Goal: Task Accomplishment & Management: Use online tool/utility

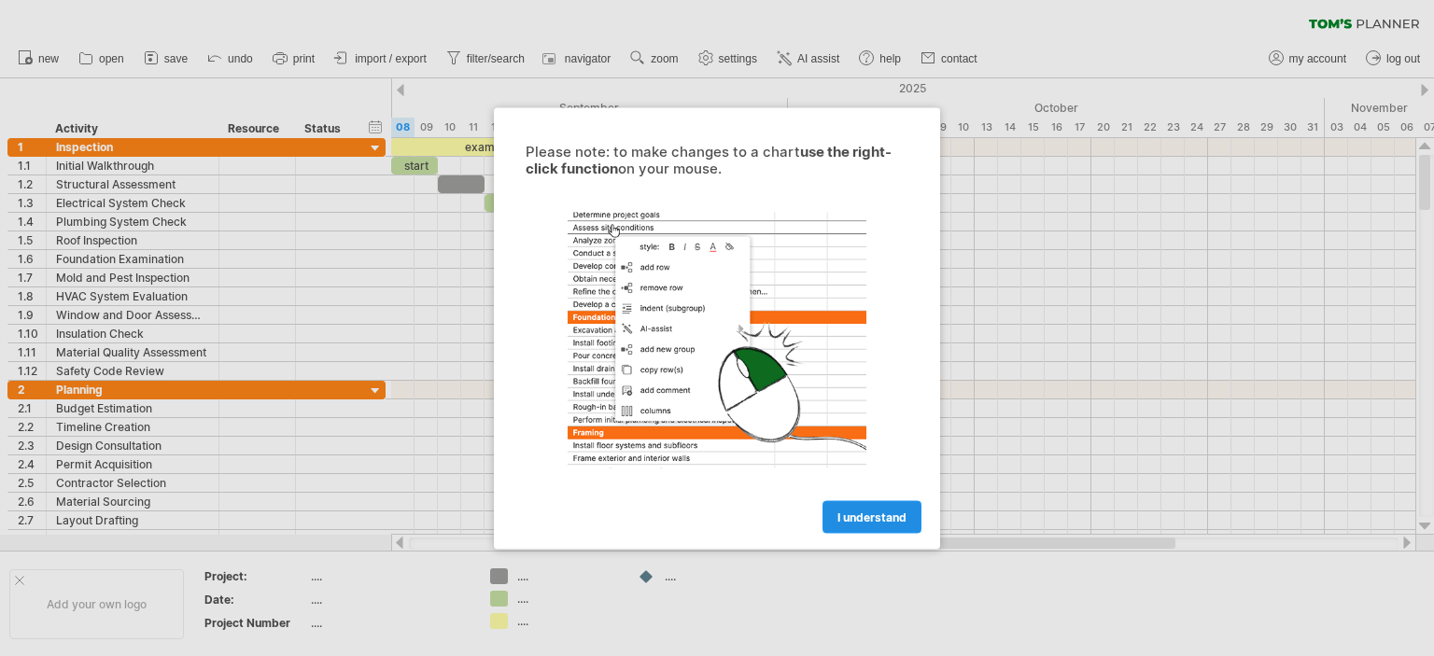
click at [846, 510] on span "I understand" at bounding box center [871, 517] width 69 height 14
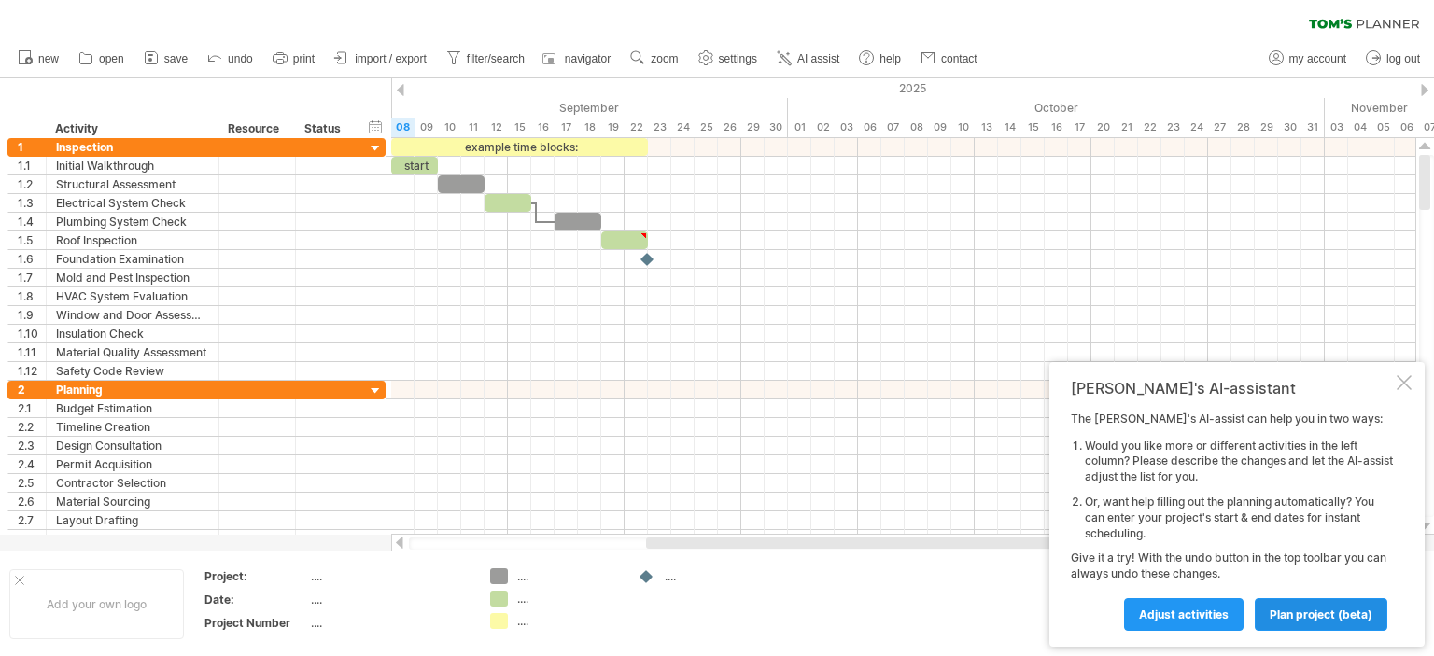
click at [1300, 604] on link "plan project (beta)" at bounding box center [1321, 614] width 133 height 33
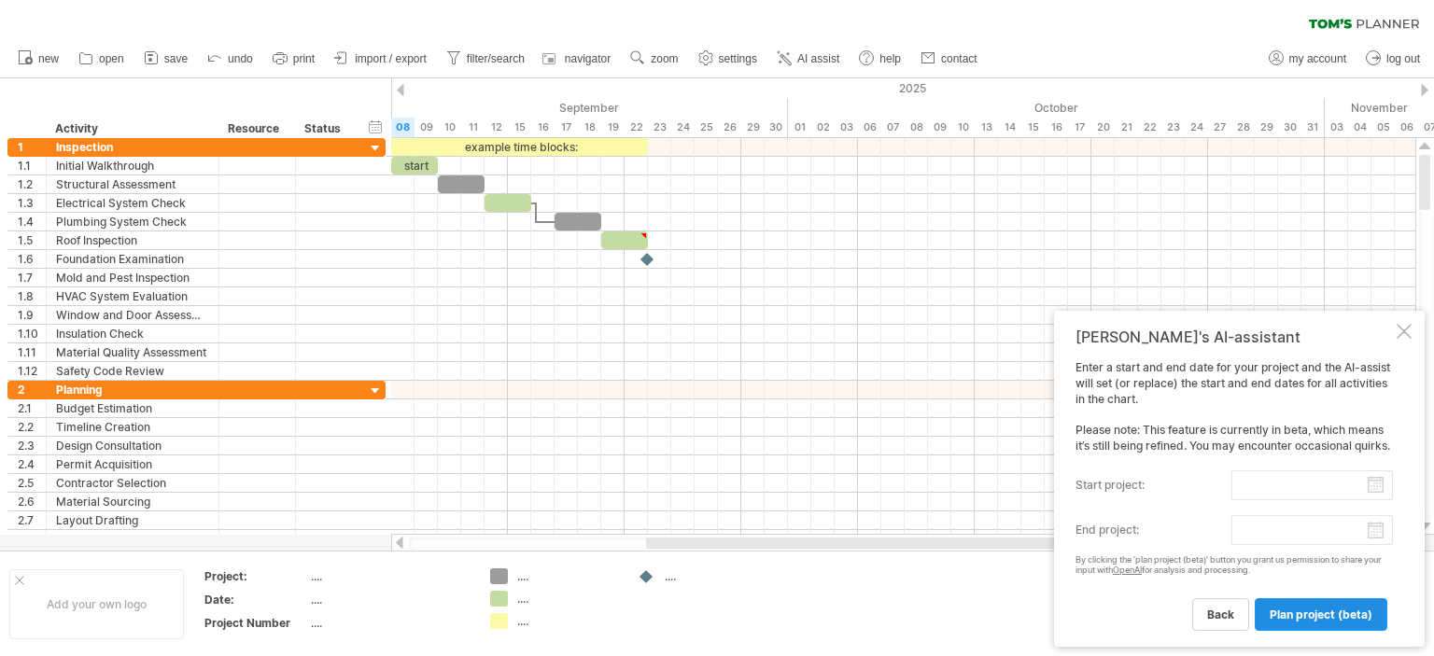
click at [1307, 613] on span "plan project (beta)" at bounding box center [1320, 615] width 103 height 14
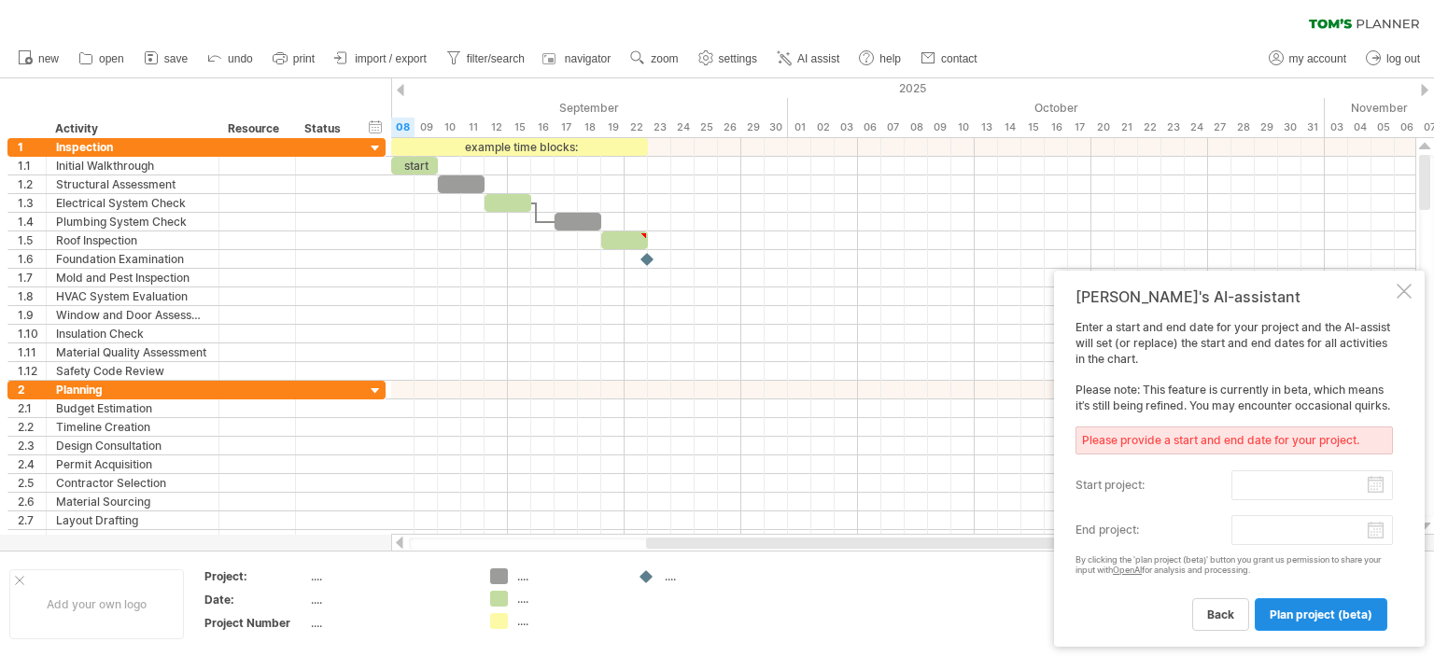
click at [1307, 613] on span "plan project (beta)" at bounding box center [1320, 615] width 103 height 14
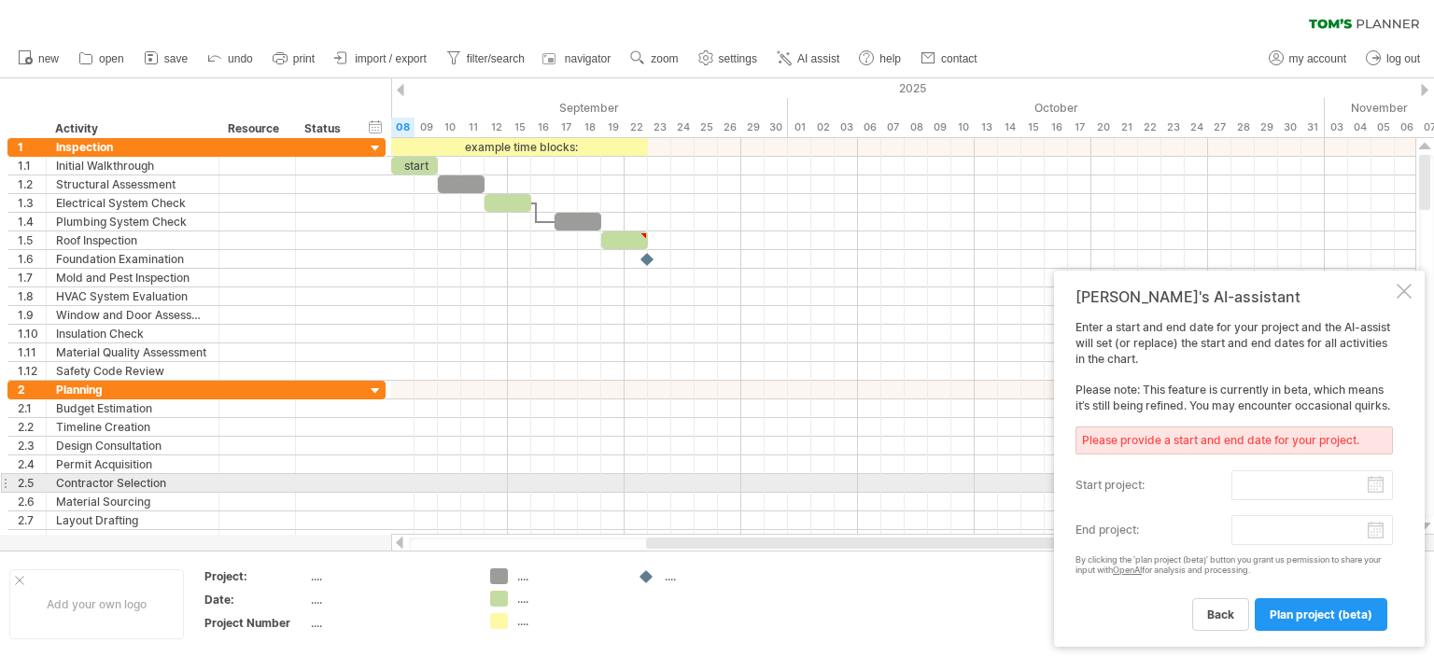
click at [1318, 483] on input "start project:" at bounding box center [1311, 485] width 161 height 30
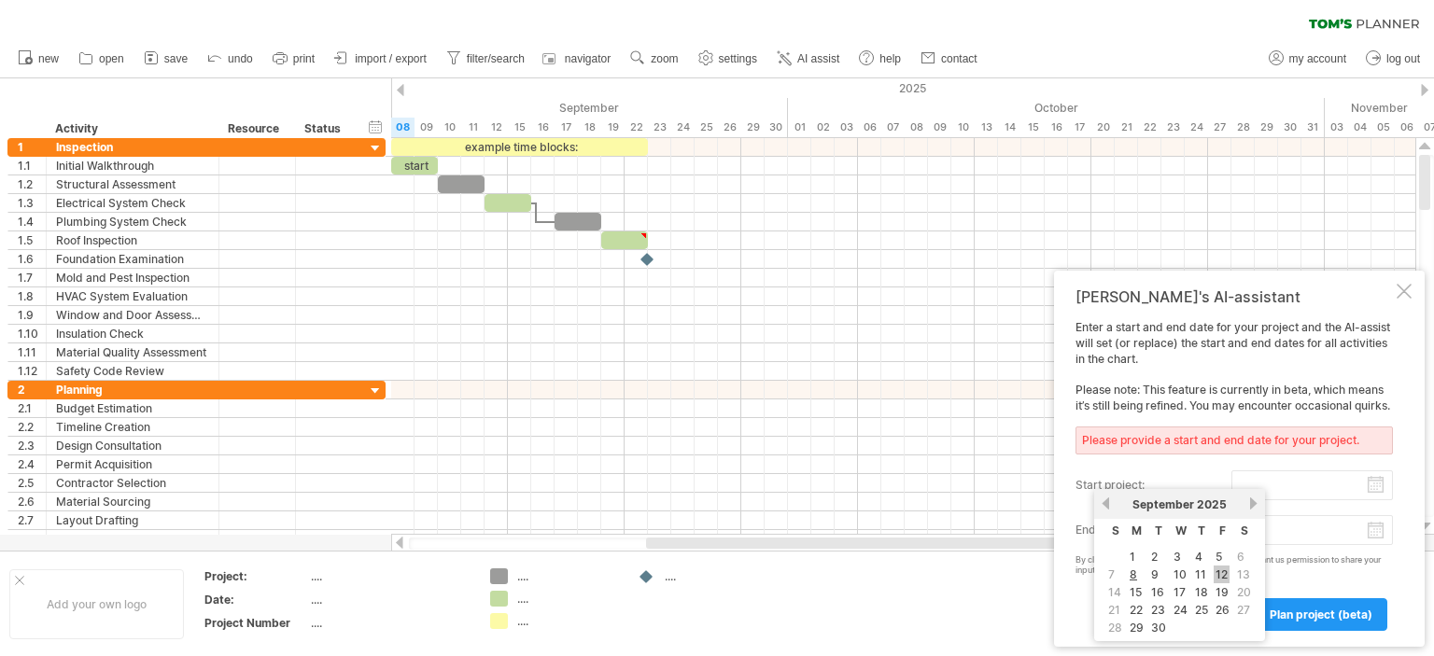
click at [1213, 567] on link "12" at bounding box center [1221, 575] width 16 height 18
type input "********"
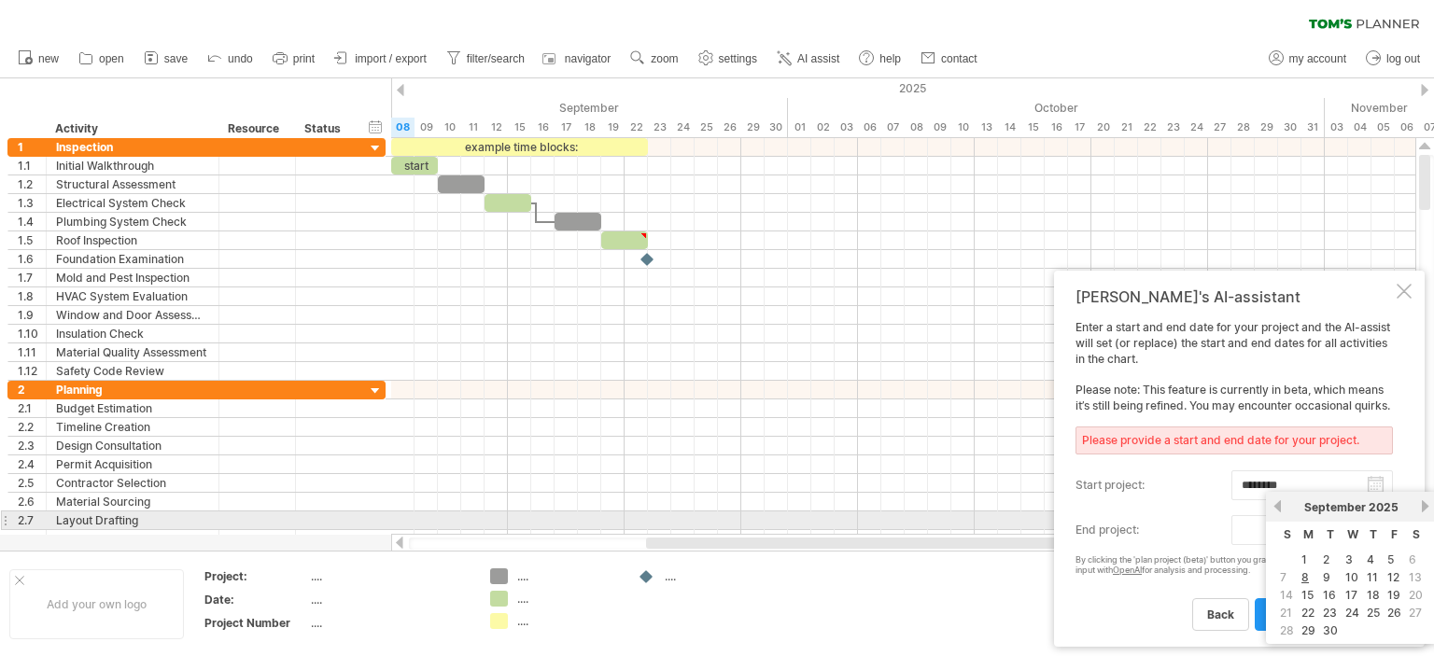
click at [1367, 530] on body "progress(100%) Trying to reach [DOMAIN_NAME] Connected again... 0% clear filter…" at bounding box center [717, 330] width 1434 height 660
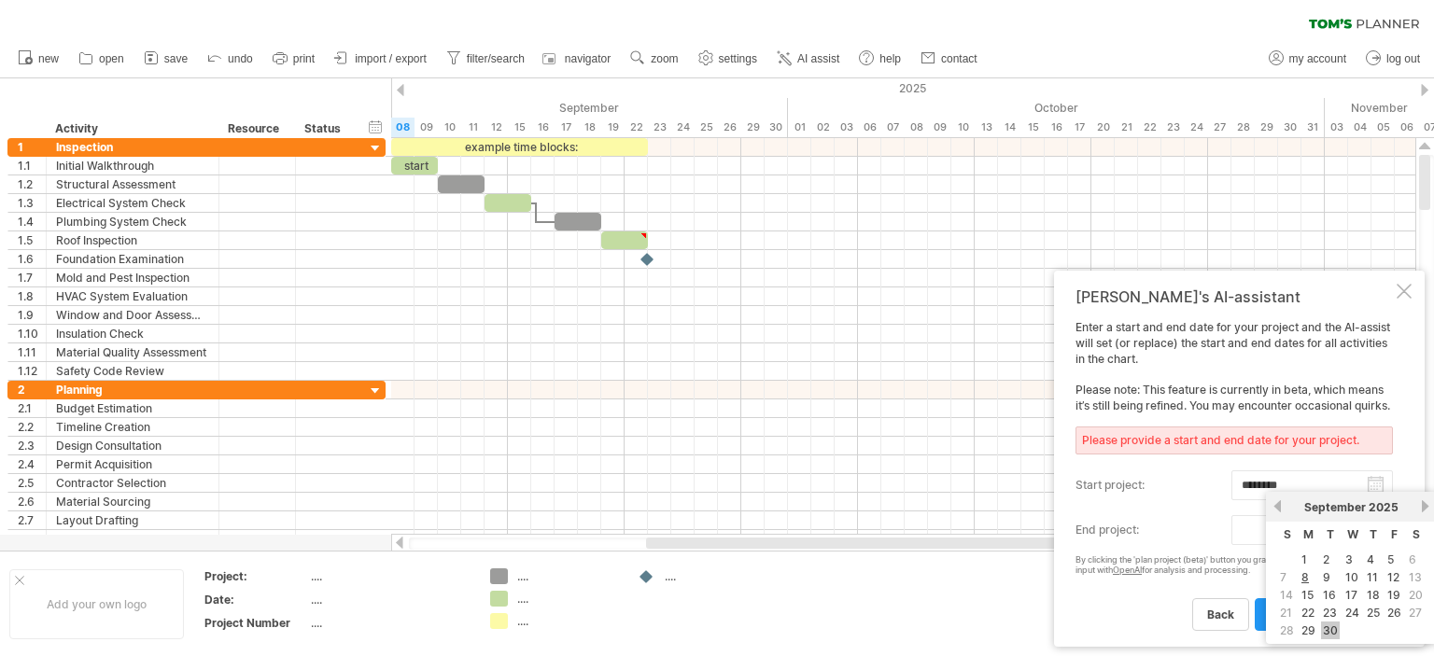
click at [1329, 630] on link "30" at bounding box center [1330, 631] width 19 height 18
type input "********"
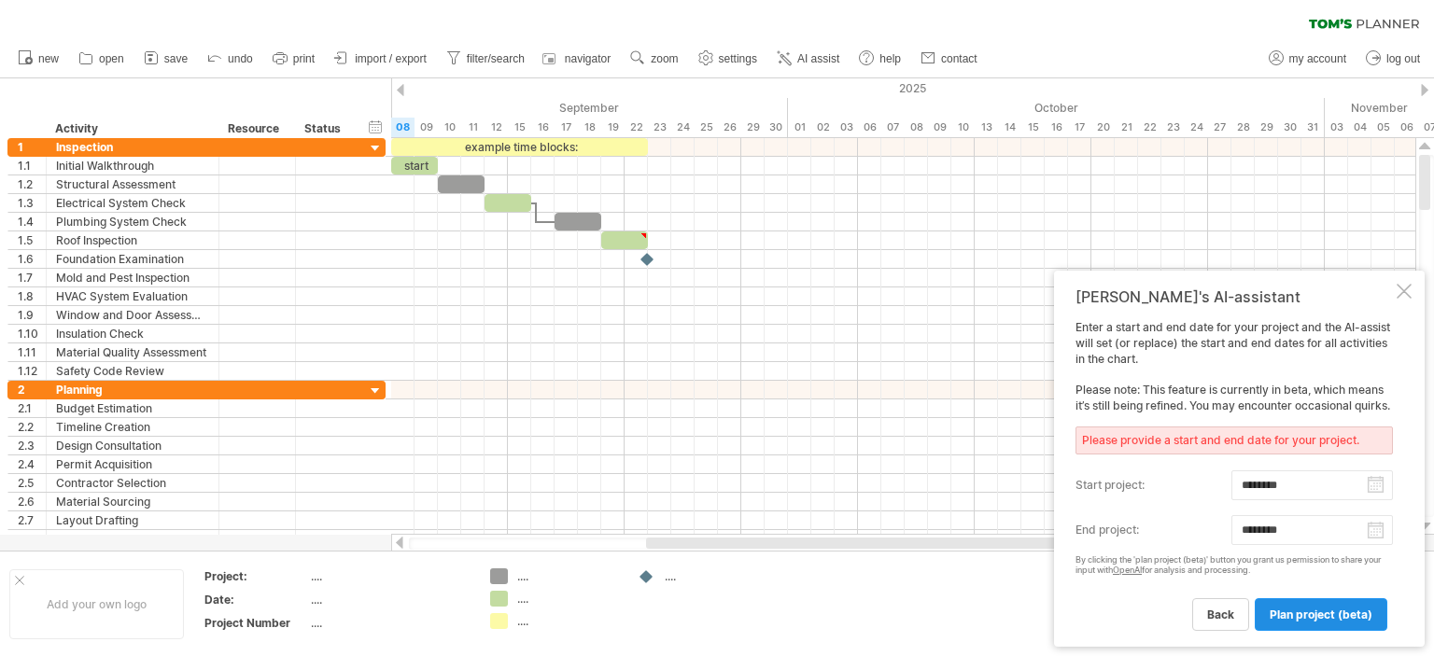
click at [1284, 613] on span "plan project (beta)" at bounding box center [1320, 615] width 103 height 14
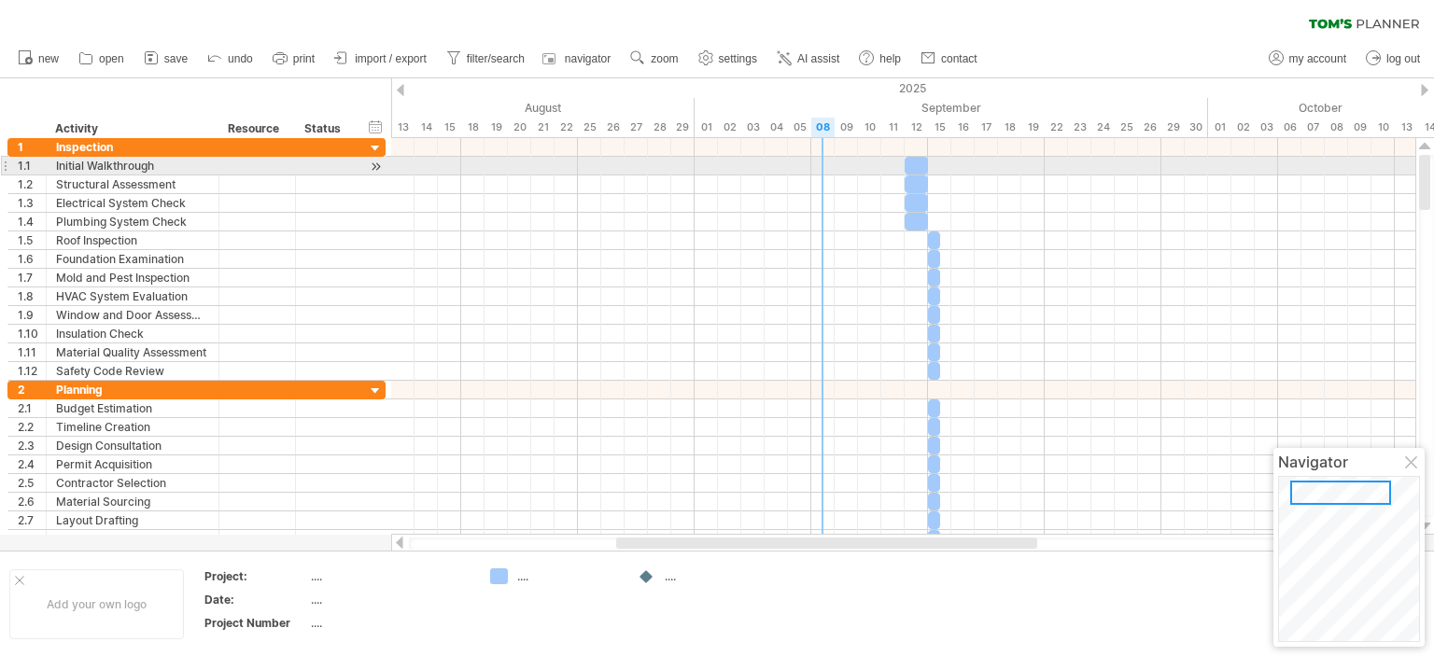
click at [820, 160] on div at bounding box center [903, 166] width 1024 height 19
drag, startPoint x: 919, startPoint y: 167, endPoint x: 800, endPoint y: 166, distance: 118.6
click at [800, 166] on div at bounding box center [799, 166] width 23 height 18
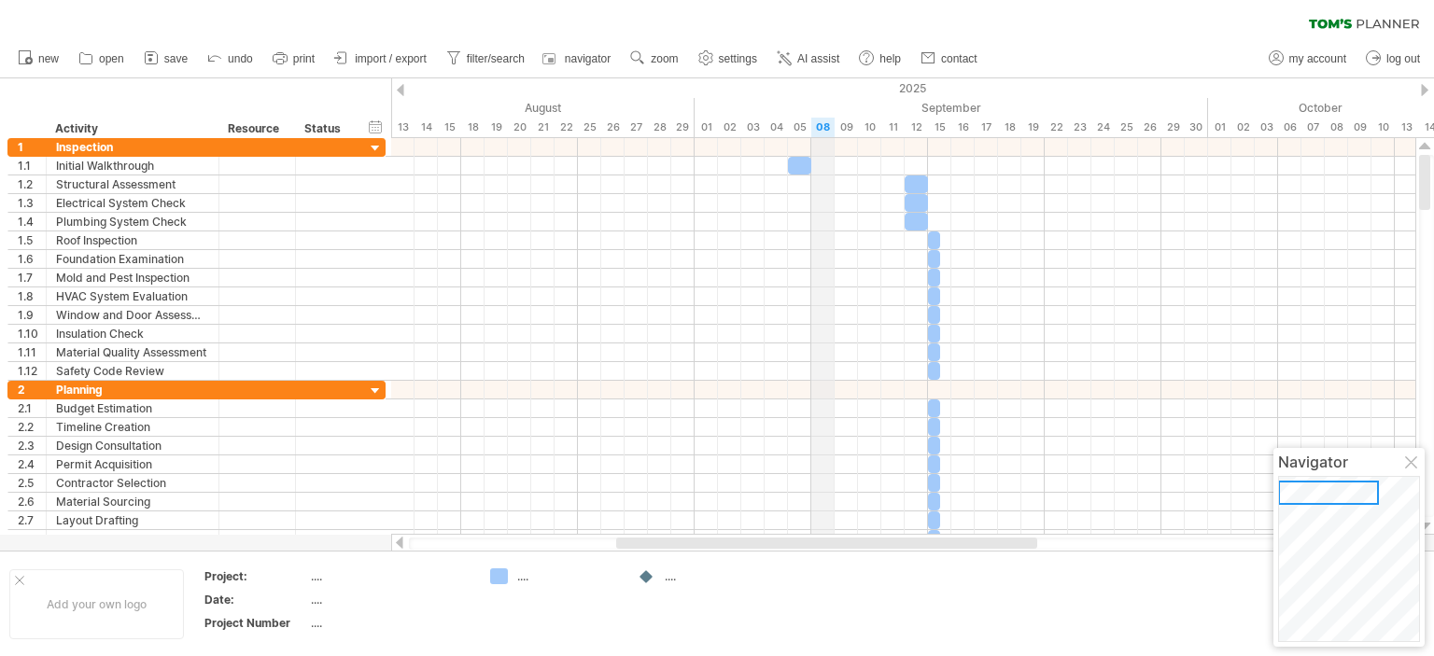
click at [813, 110] on div "September" at bounding box center [950, 108] width 513 height 20
click at [799, 85] on div "2025" at bounding box center [846, 88] width 3804 height 20
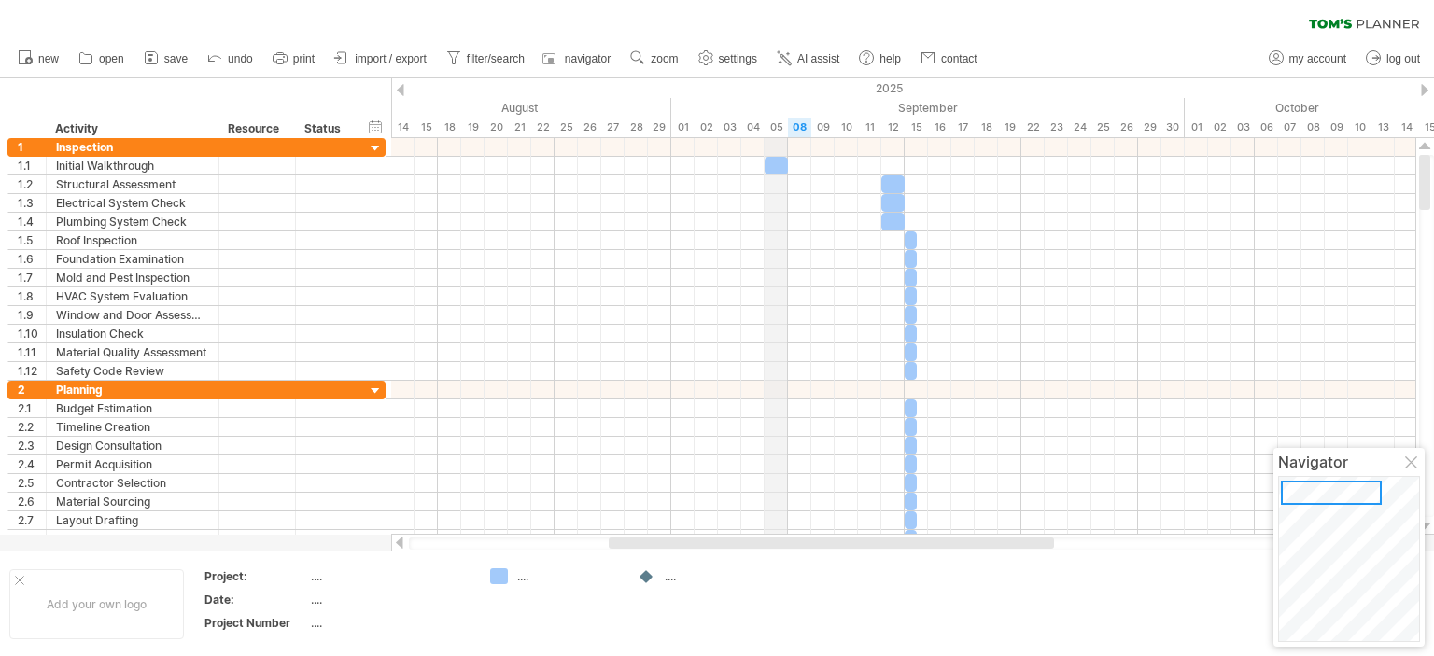
drag, startPoint x: 800, startPoint y: 123, endPoint x: 784, endPoint y: 127, distance: 16.3
click at [784, 127] on div "05" at bounding box center [775, 128] width 23 height 20
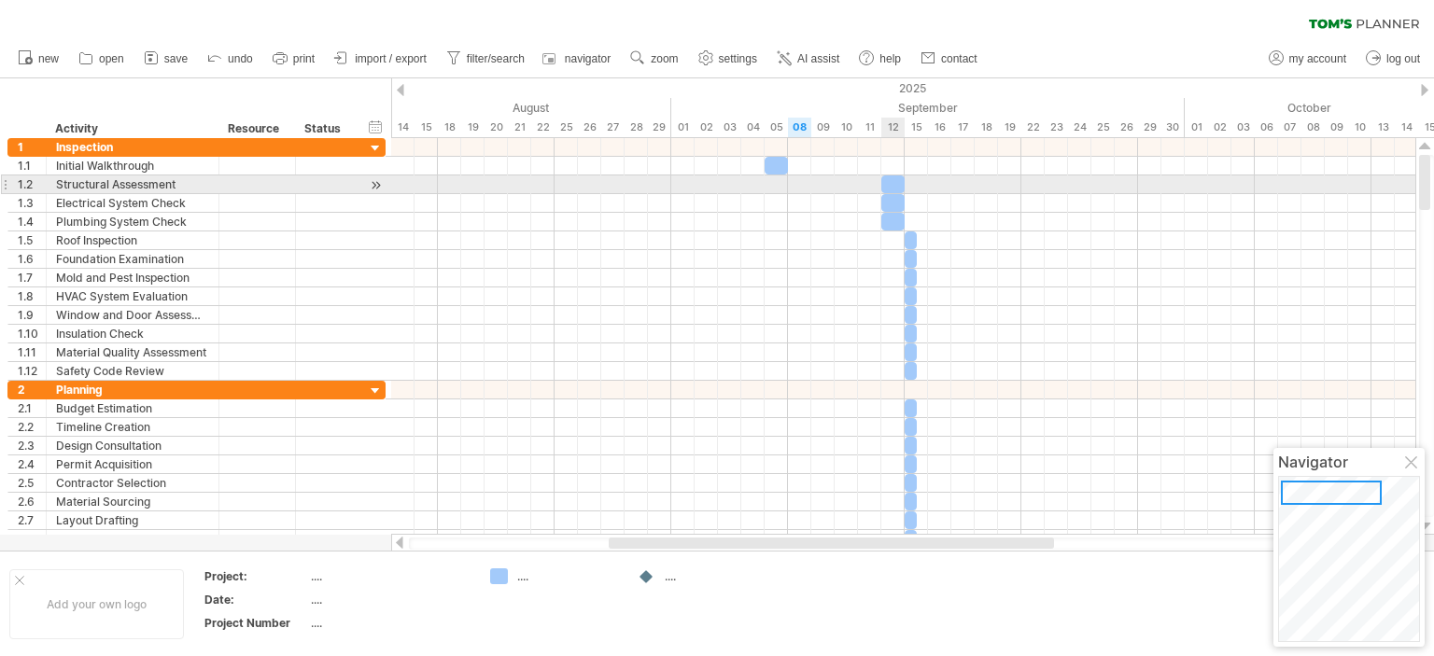
click at [886, 183] on div at bounding box center [892, 184] width 23 height 18
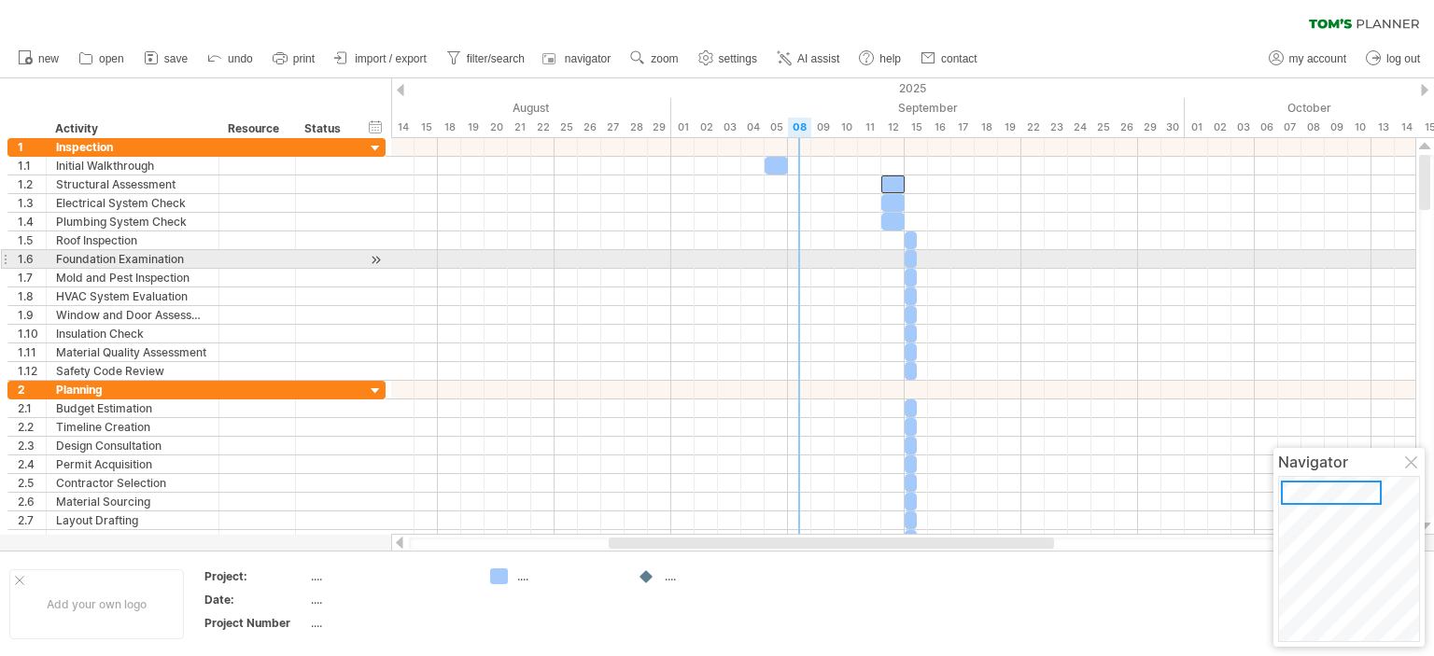
click at [810, 269] on div at bounding box center [903, 278] width 1024 height 19
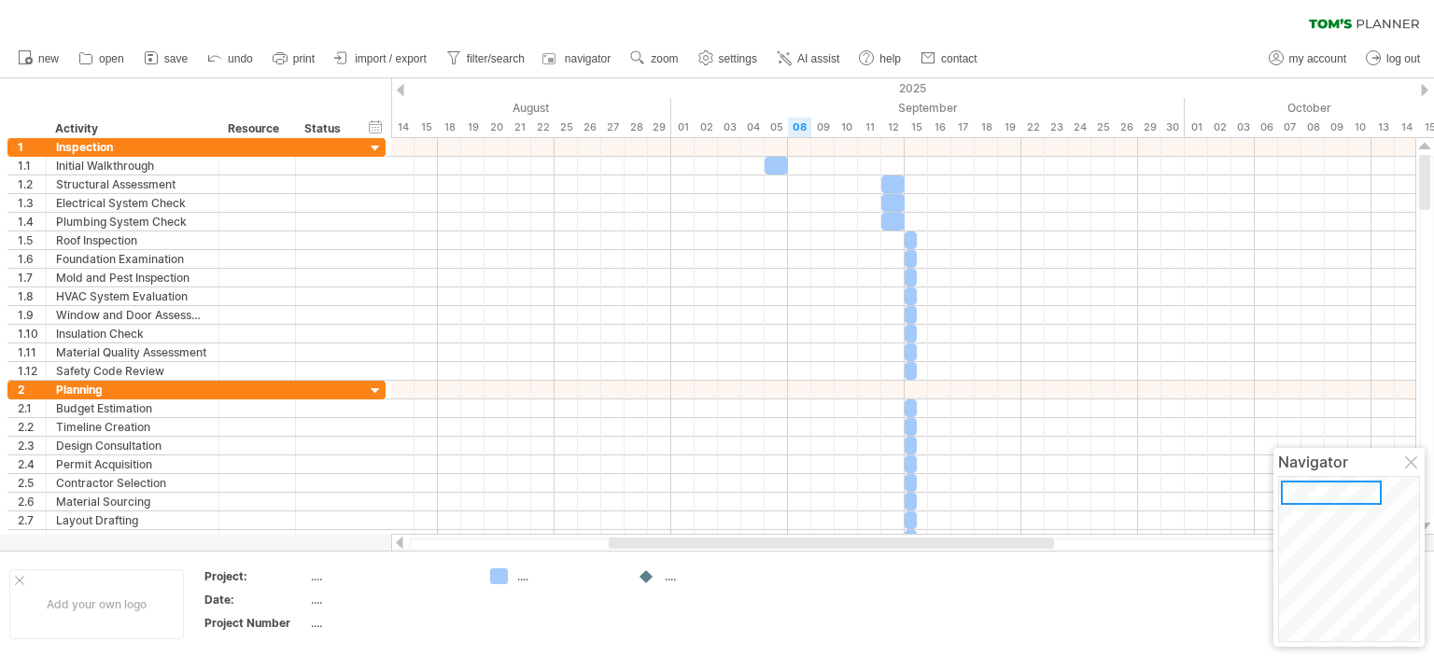
click at [400, 90] on div at bounding box center [400, 90] width 7 height 12
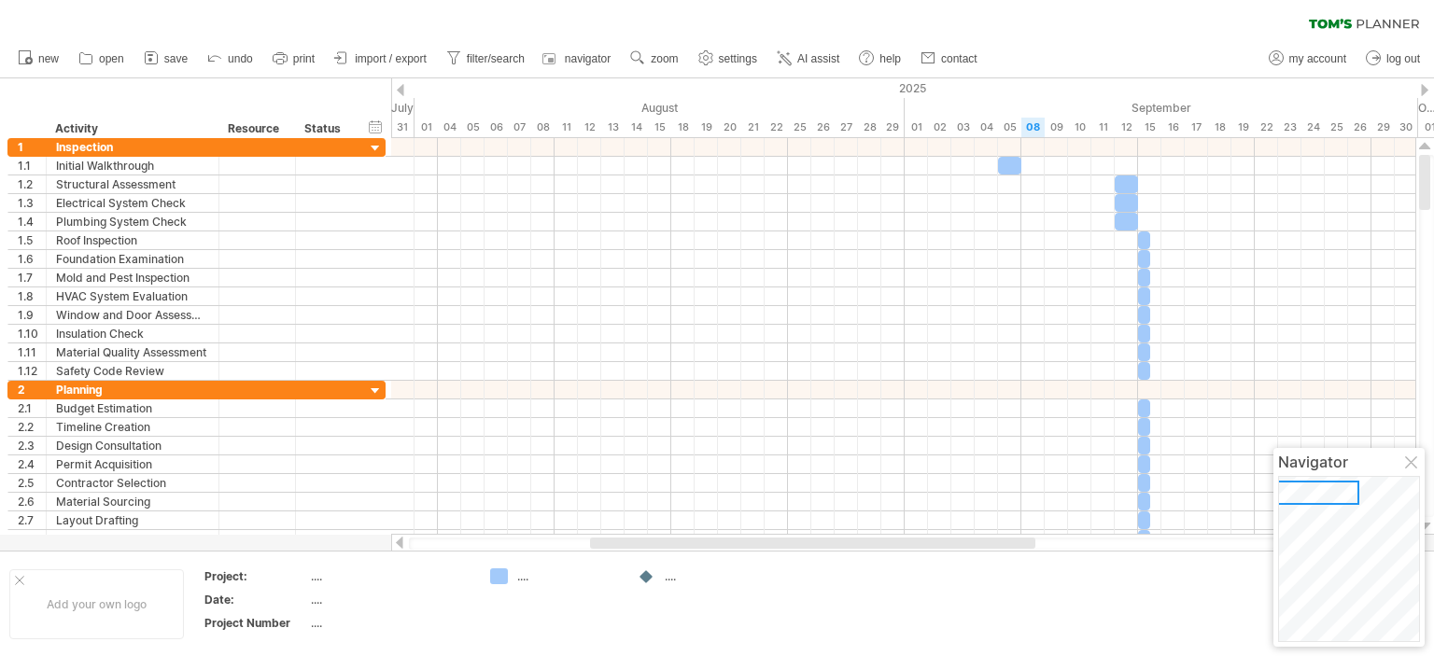
click at [1423, 90] on div at bounding box center [1424, 90] width 7 height 12
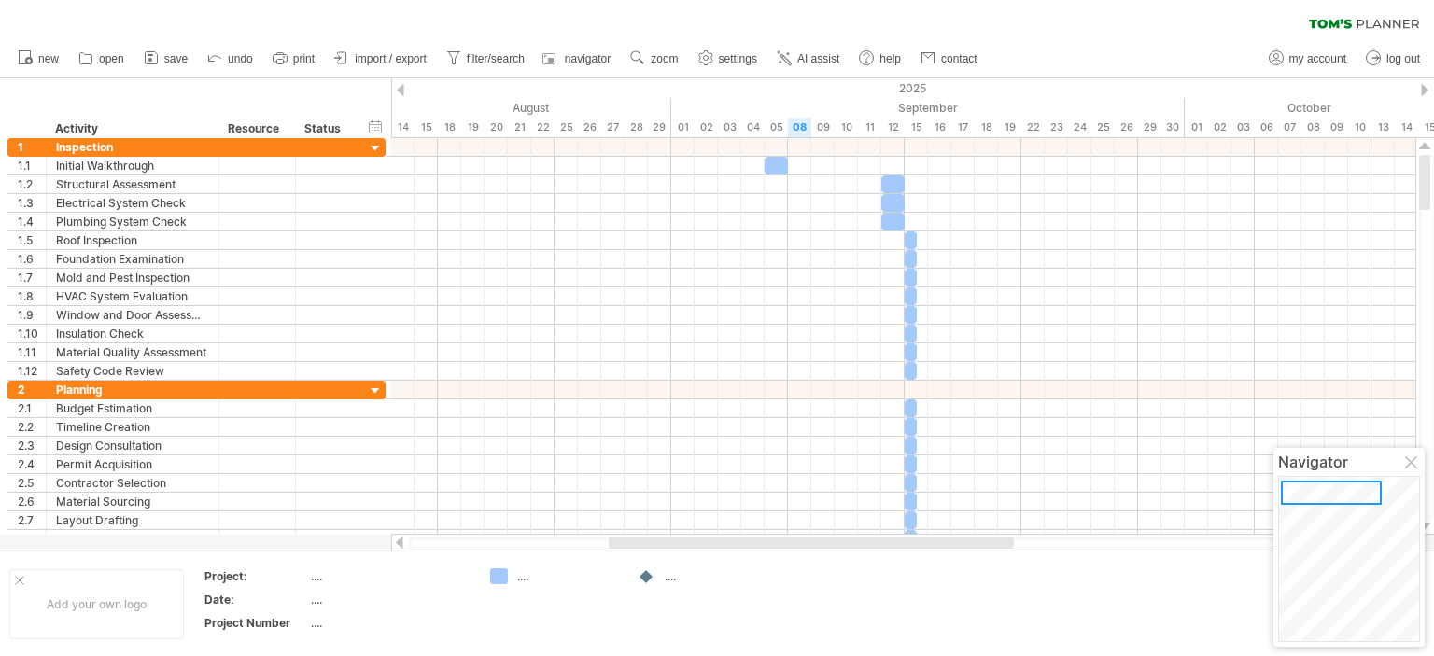
click at [1423, 90] on div at bounding box center [1424, 90] width 7 height 12
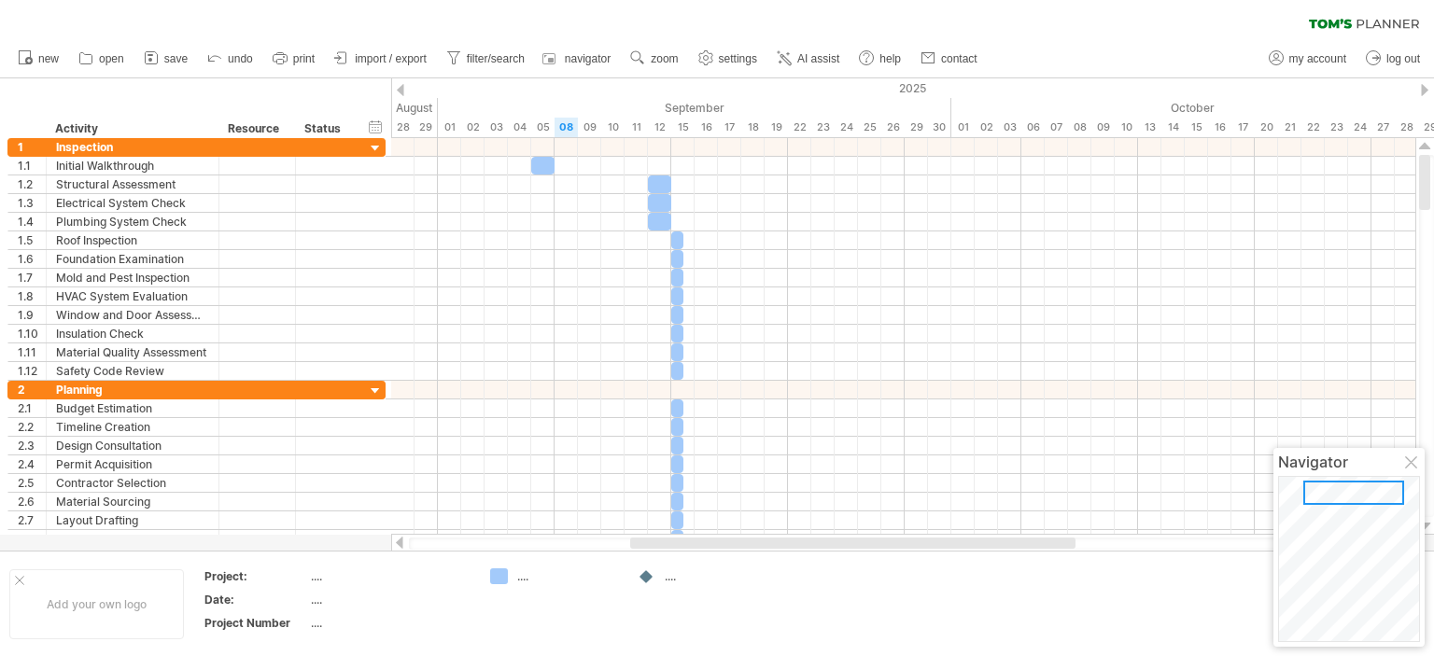
click at [1423, 90] on div at bounding box center [1424, 90] width 7 height 12
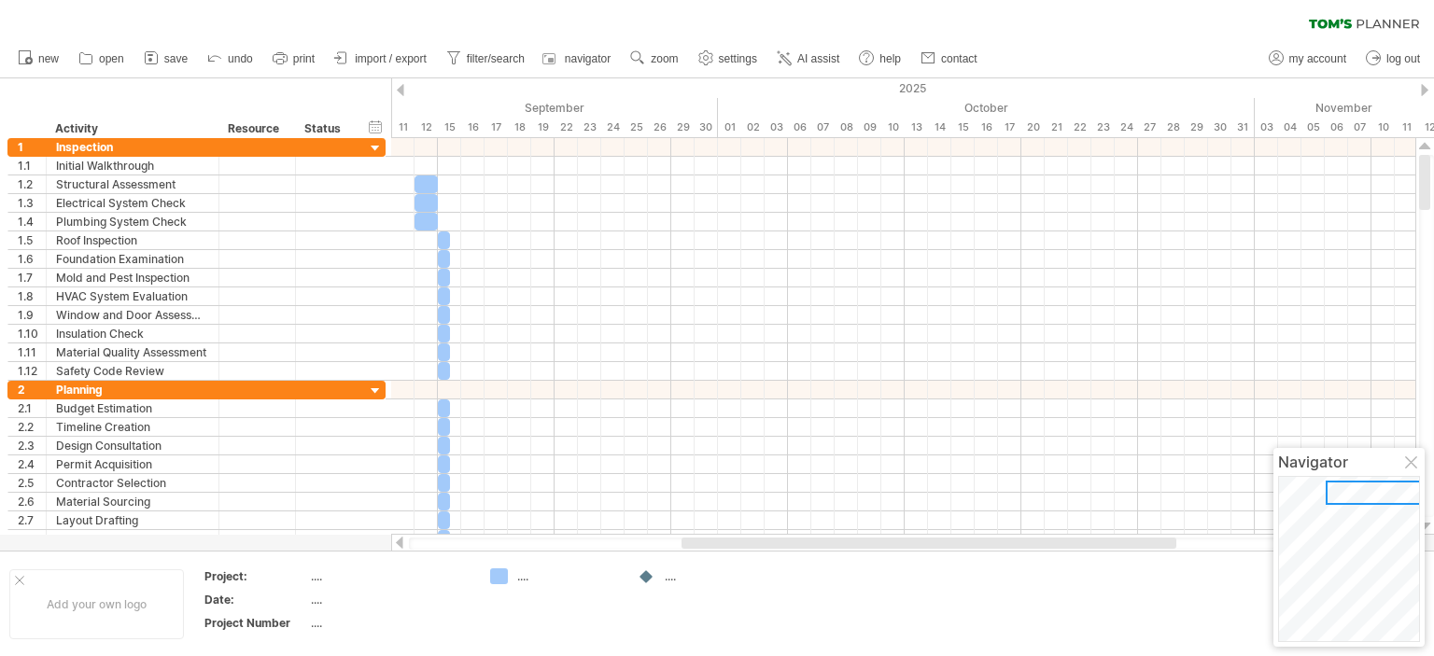
click at [400, 92] on div at bounding box center [400, 90] width 7 height 12
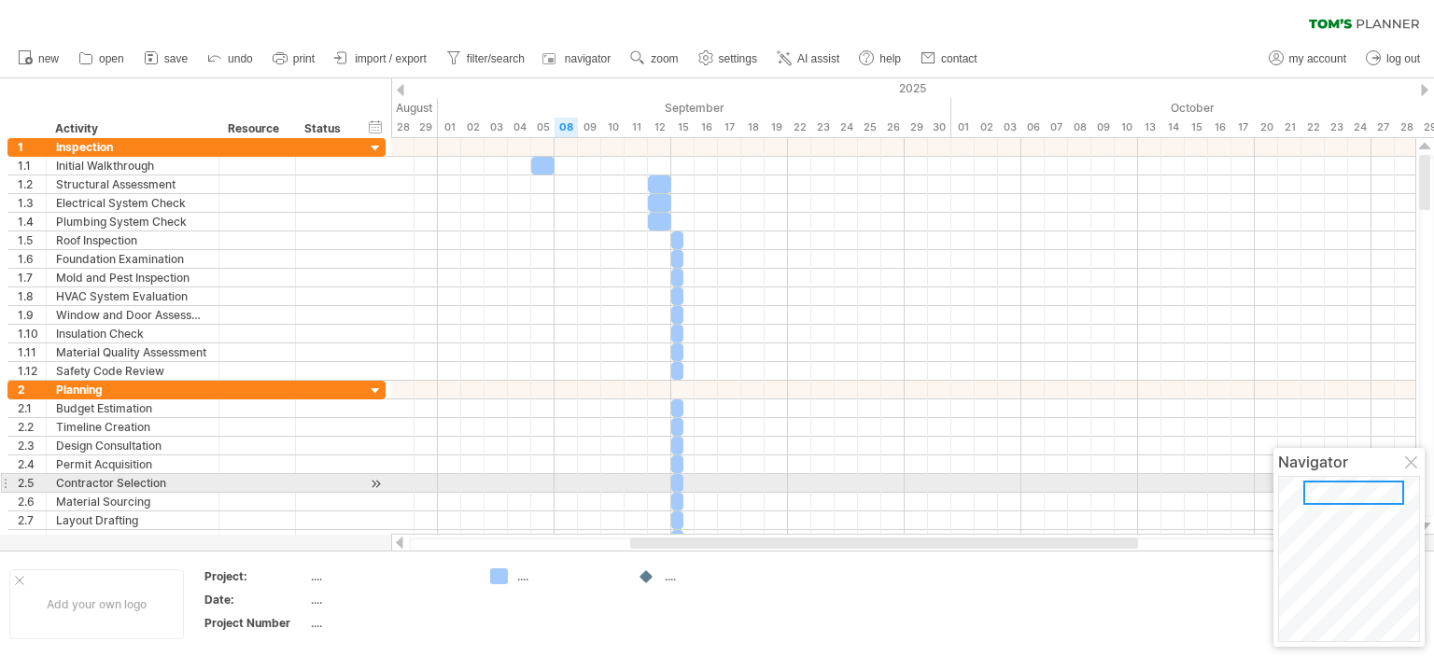
click at [1314, 492] on div at bounding box center [1353, 493] width 101 height 24
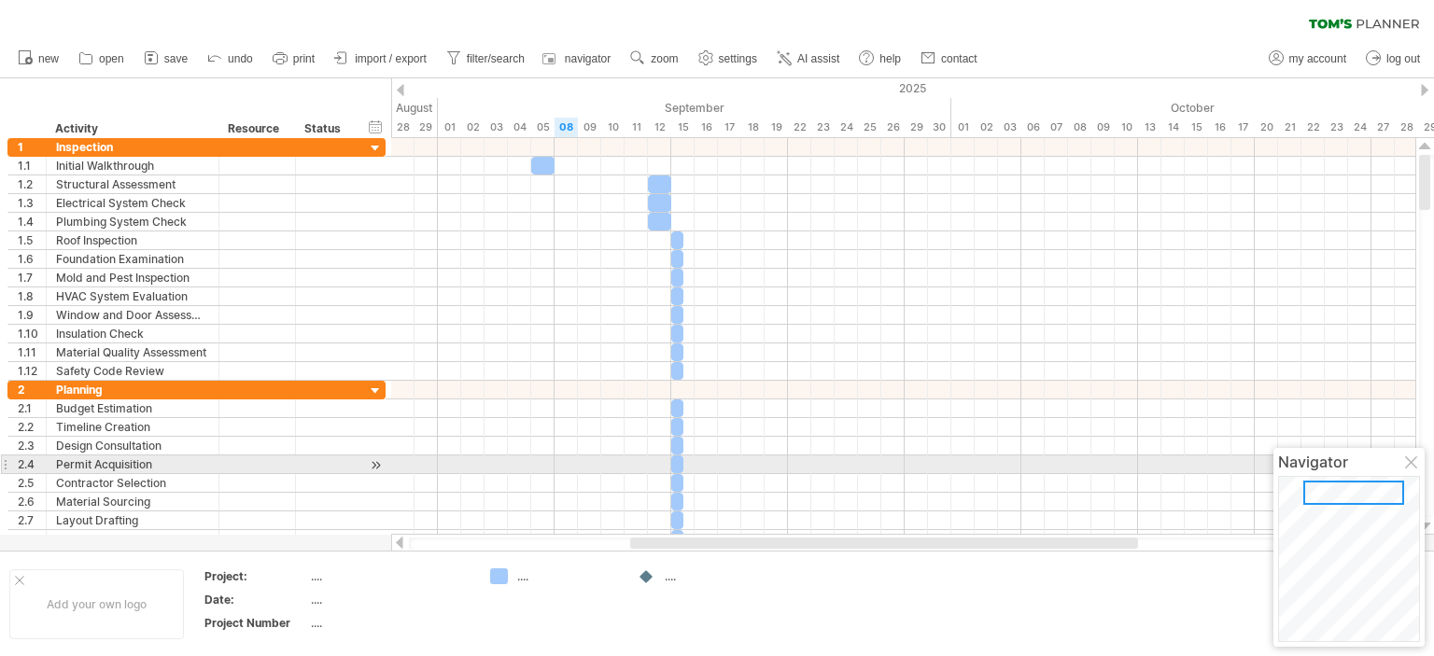
click at [1428, 461] on div at bounding box center [1426, 336] width 15 height 362
click at [1418, 465] on div at bounding box center [1412, 463] width 15 height 15
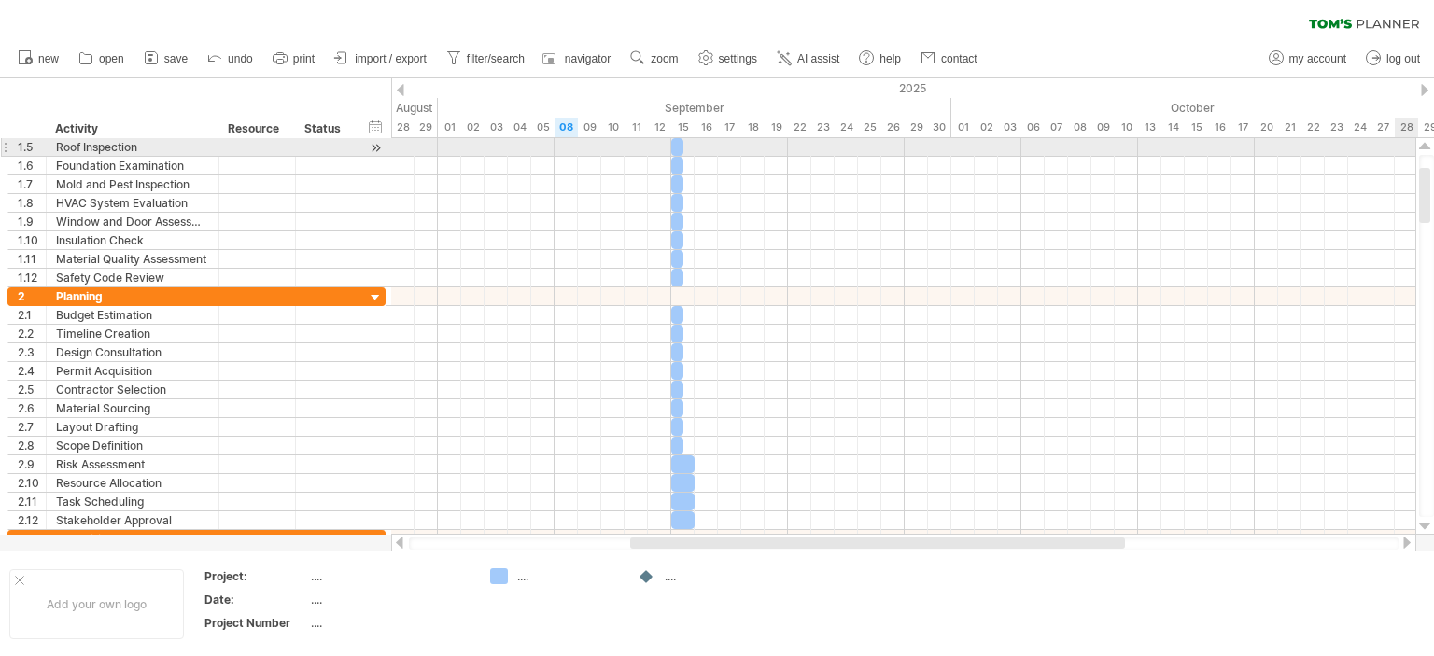
drag, startPoint x: 1431, startPoint y: 186, endPoint x: 1433, endPoint y: 154, distance: 31.8
click at [1433, 154] on div at bounding box center [1425, 336] width 20 height 397
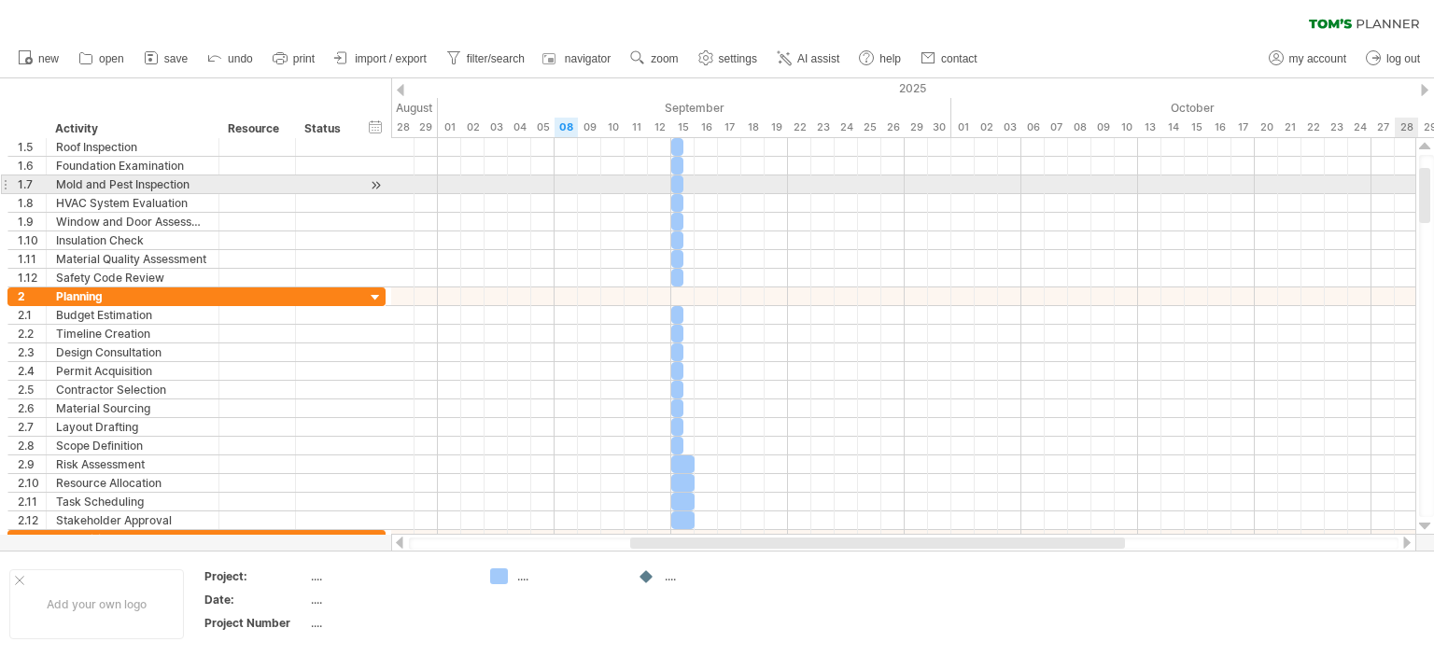
click at [1425, 178] on div at bounding box center [1424, 195] width 11 height 55
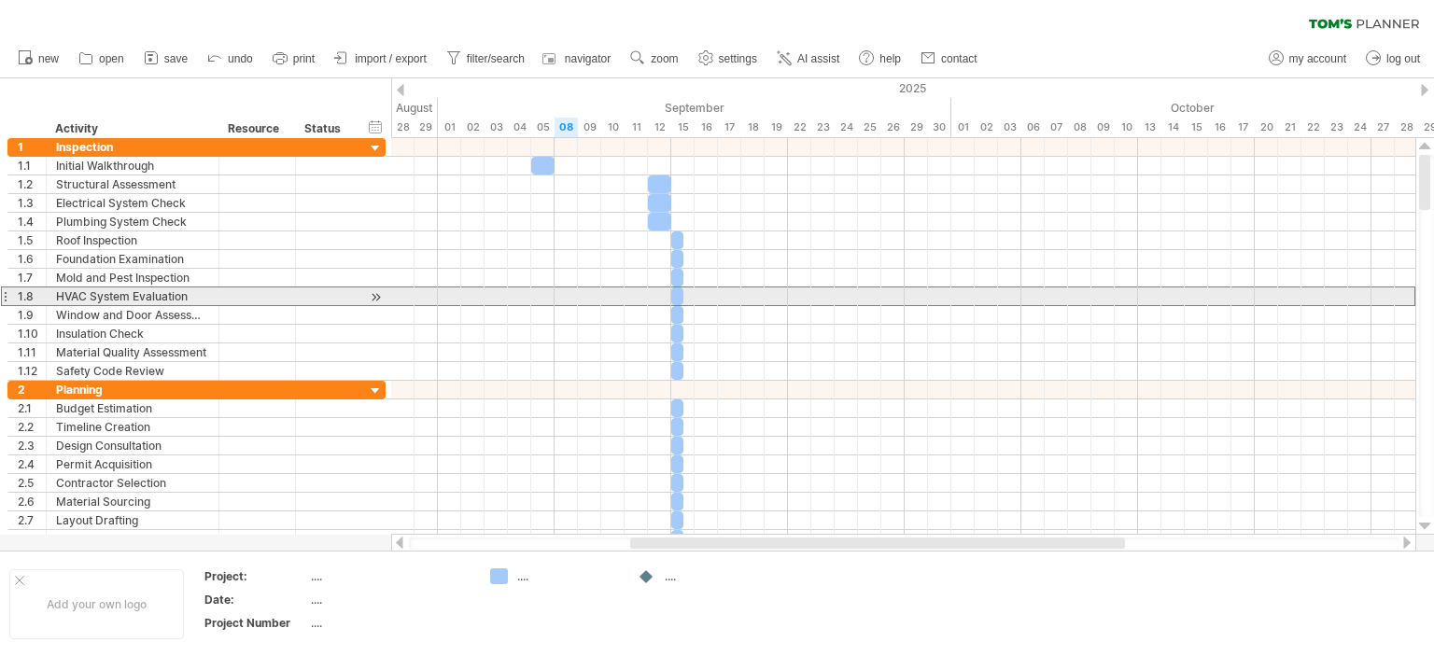
click at [1, 295] on div at bounding box center [4, 297] width 7 height 20
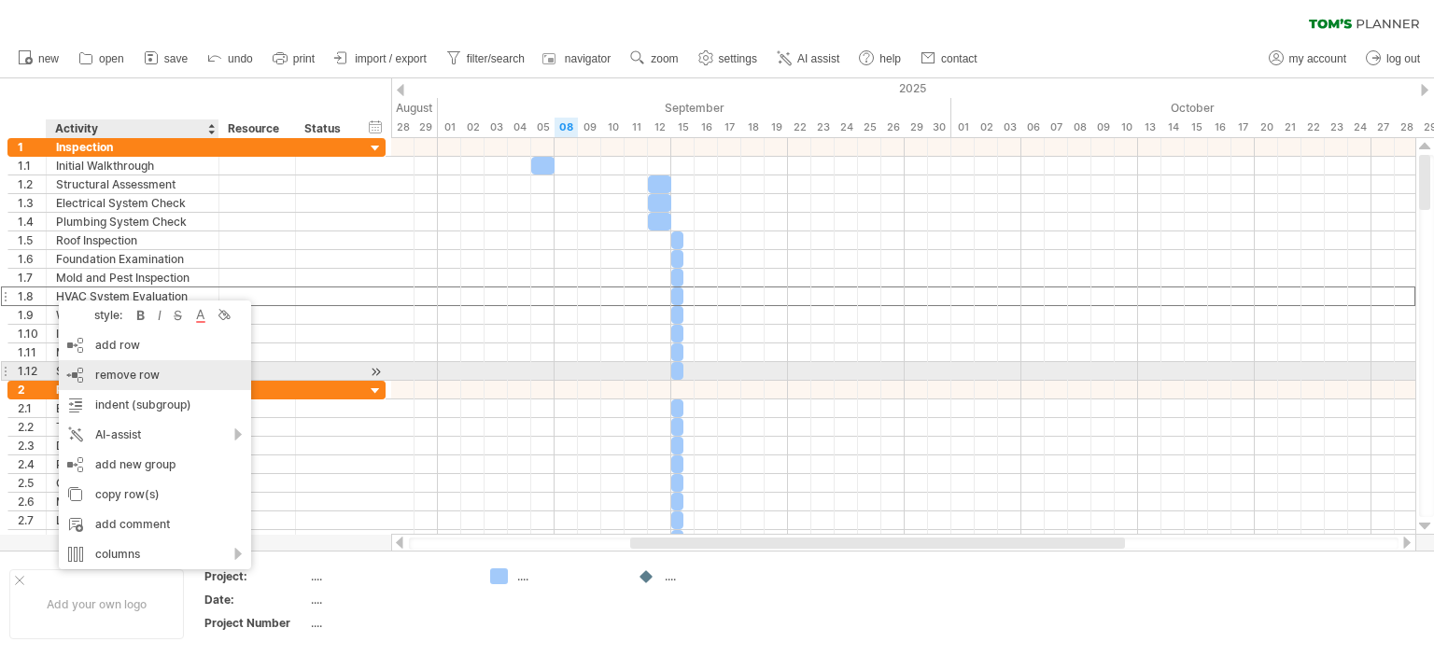
click at [125, 372] on span "remove row" at bounding box center [127, 375] width 64 height 14
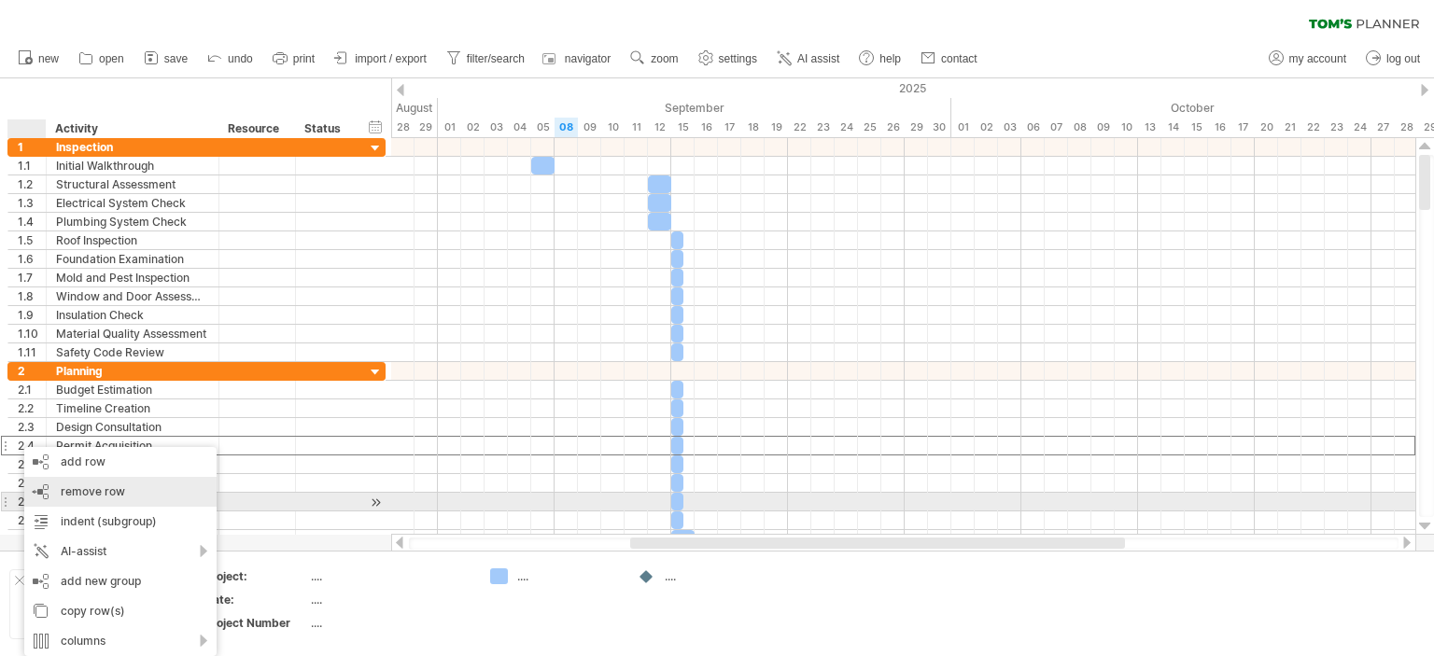
click at [96, 493] on span "remove row" at bounding box center [93, 491] width 64 height 14
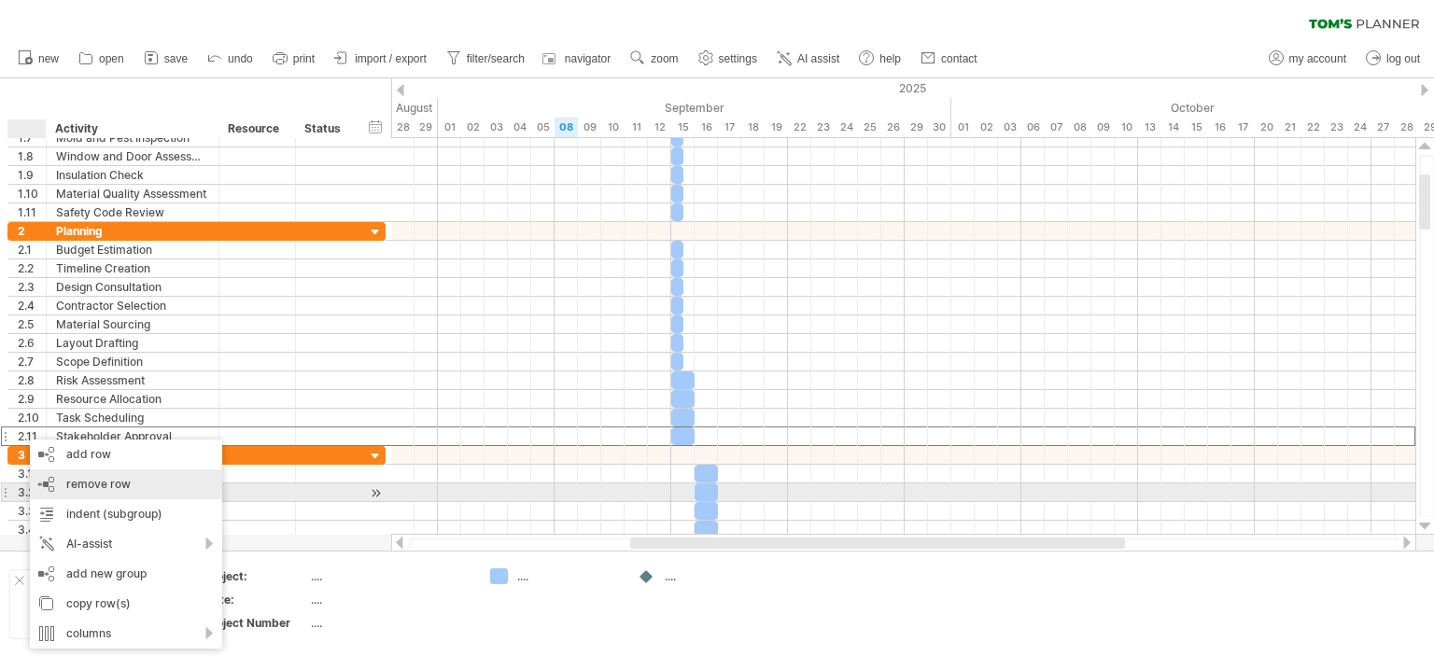
click at [74, 484] on span "remove row" at bounding box center [98, 484] width 64 height 14
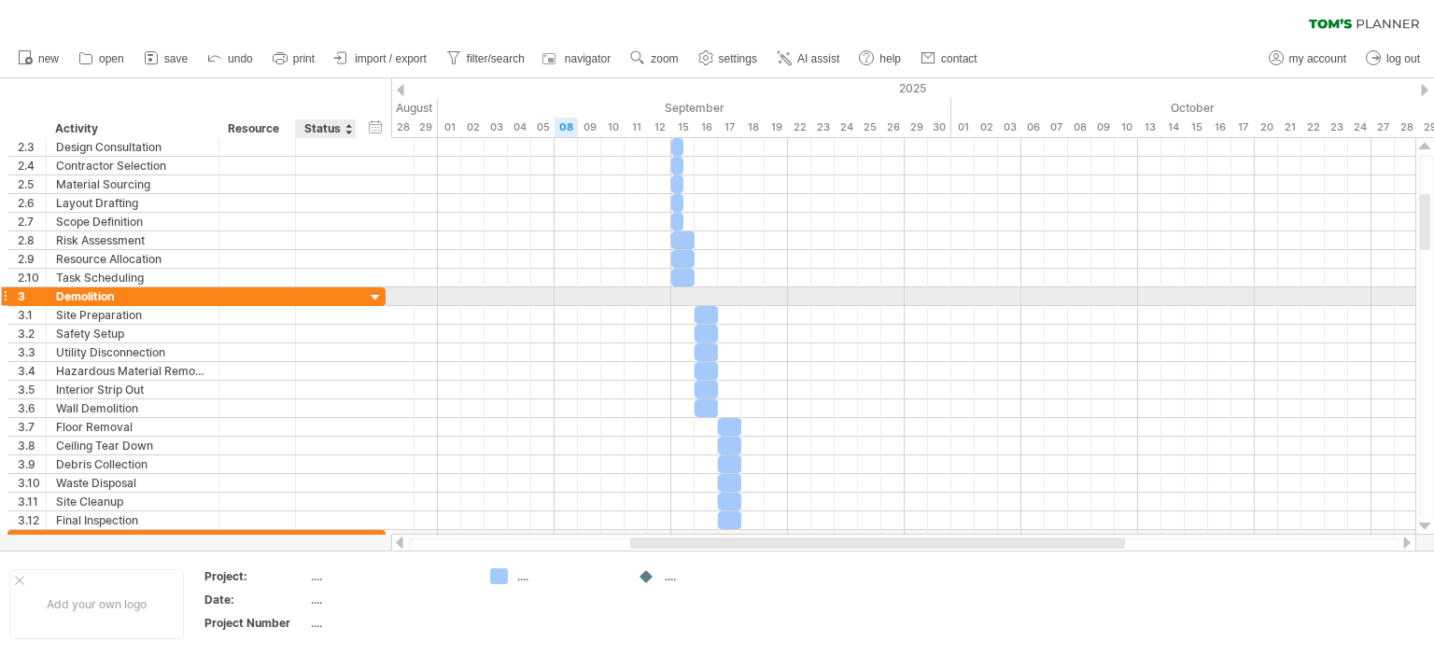
click at [377, 297] on div at bounding box center [376, 298] width 18 height 18
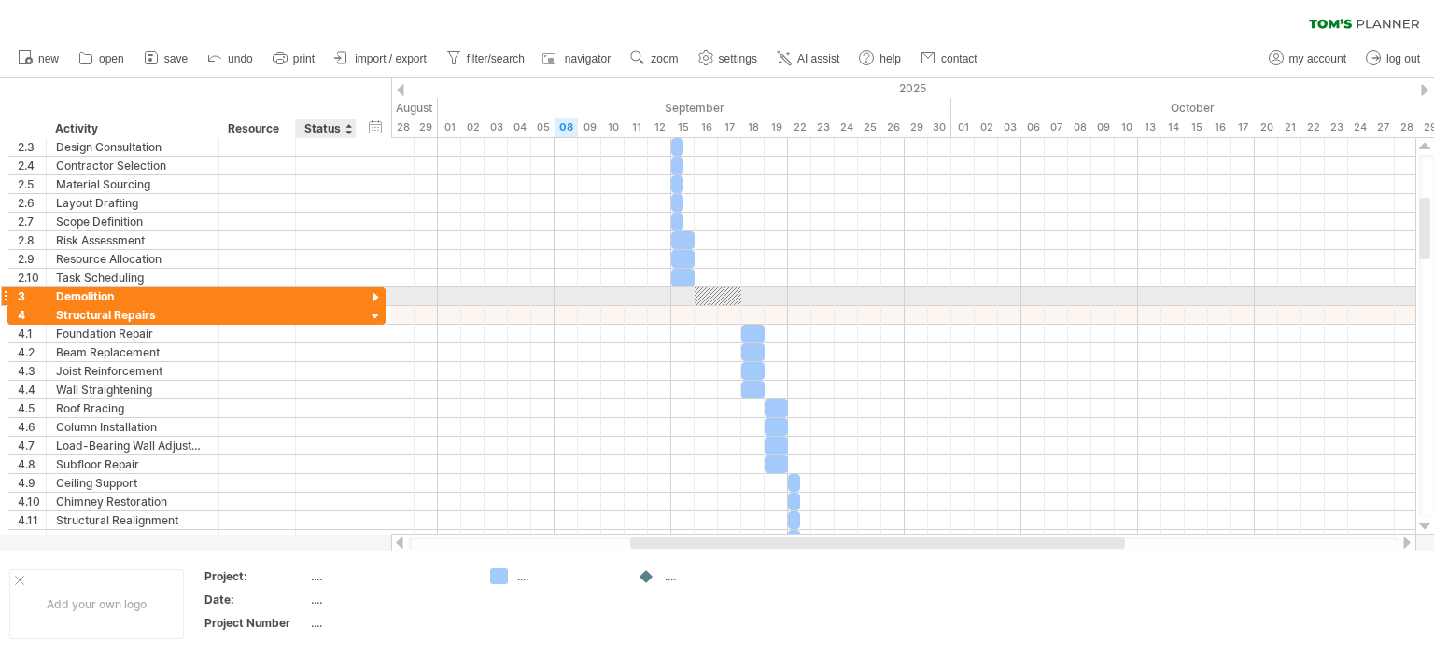
click at [377, 297] on div at bounding box center [376, 298] width 18 height 18
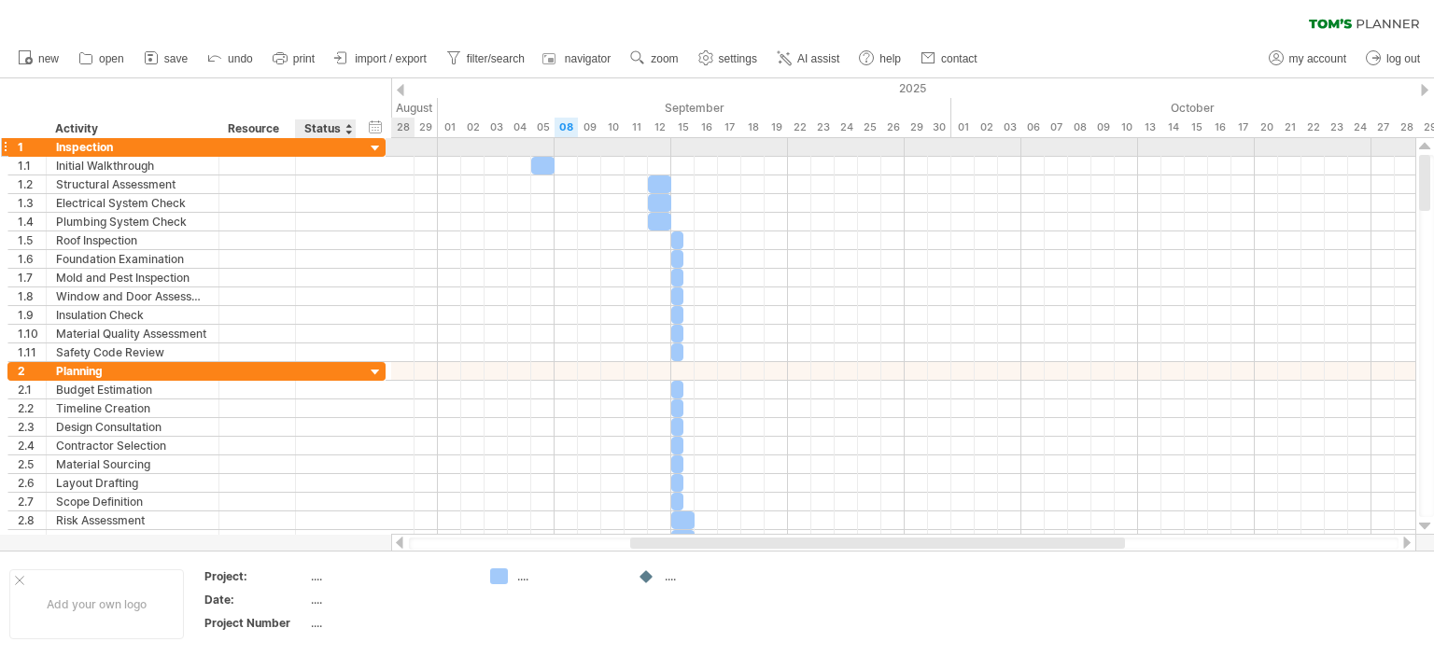
click at [376, 151] on div at bounding box center [376, 149] width 18 height 18
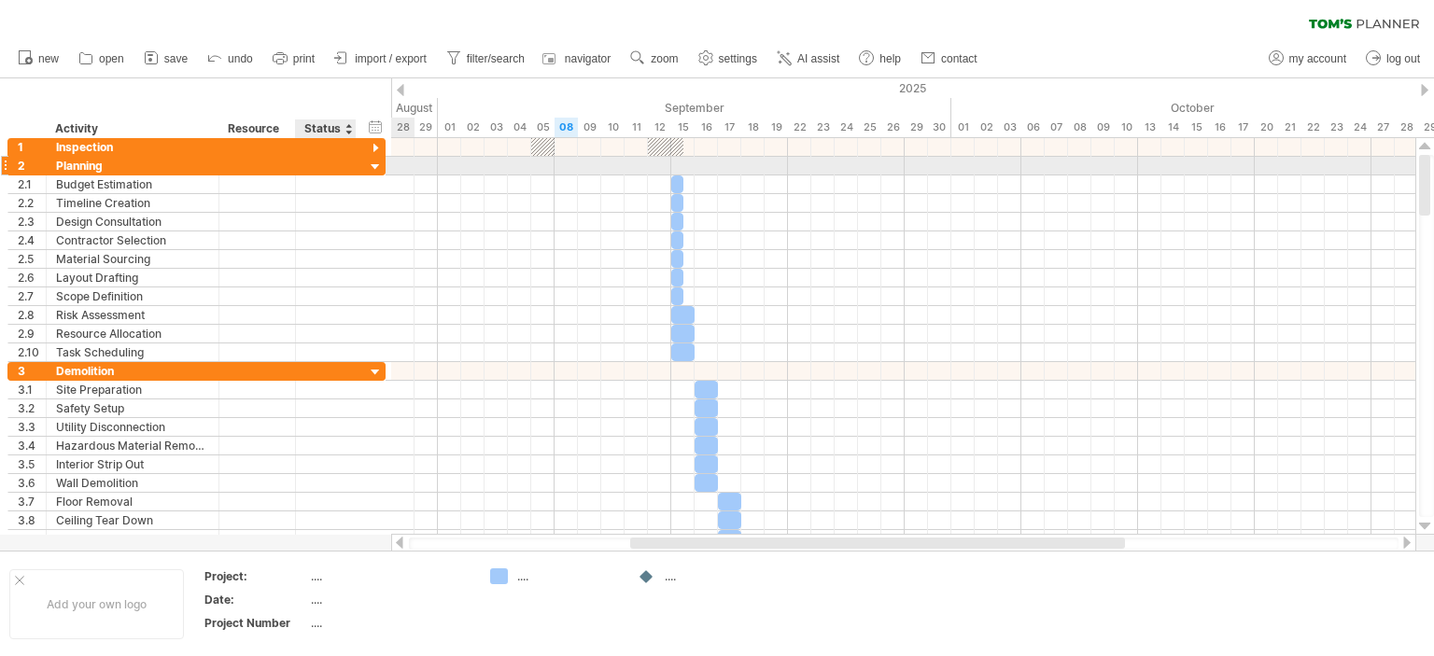
click at [373, 166] on div at bounding box center [376, 168] width 18 height 18
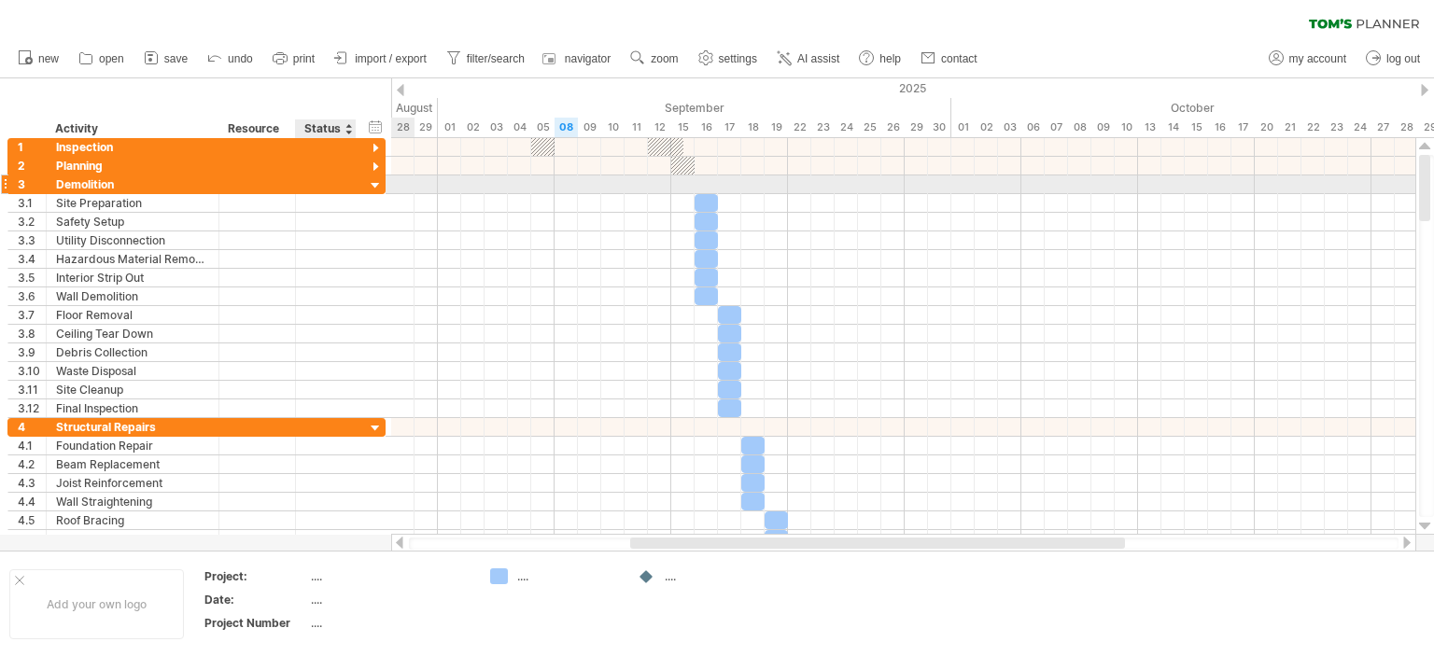
click at [377, 184] on div at bounding box center [376, 186] width 18 height 18
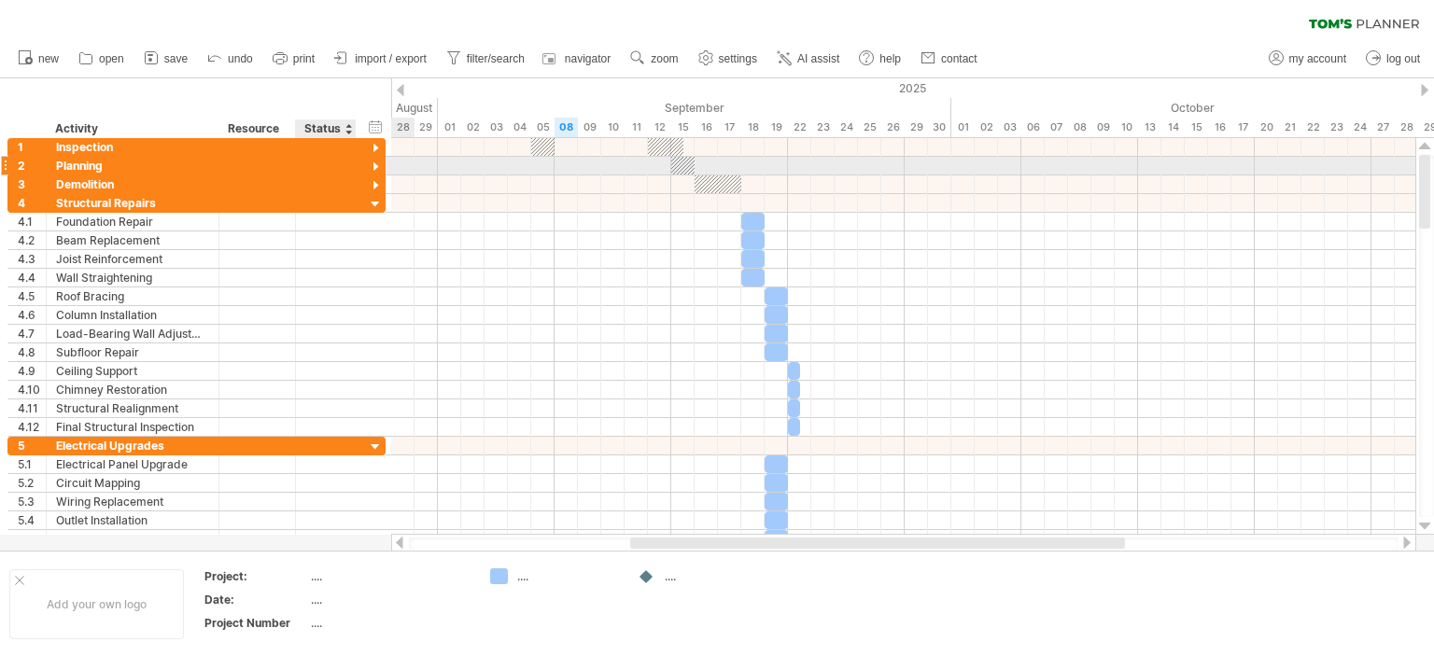
click at [376, 167] on div at bounding box center [376, 168] width 18 height 18
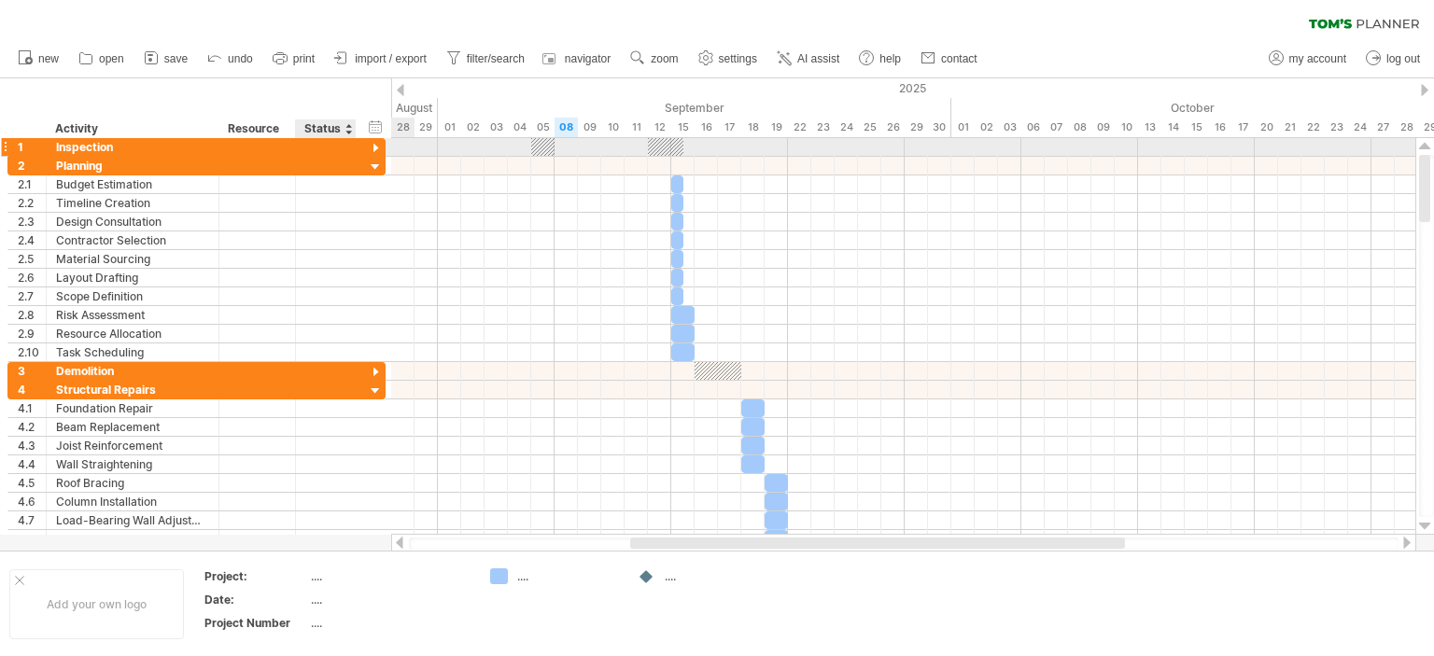
click at [373, 148] on div at bounding box center [376, 149] width 18 height 18
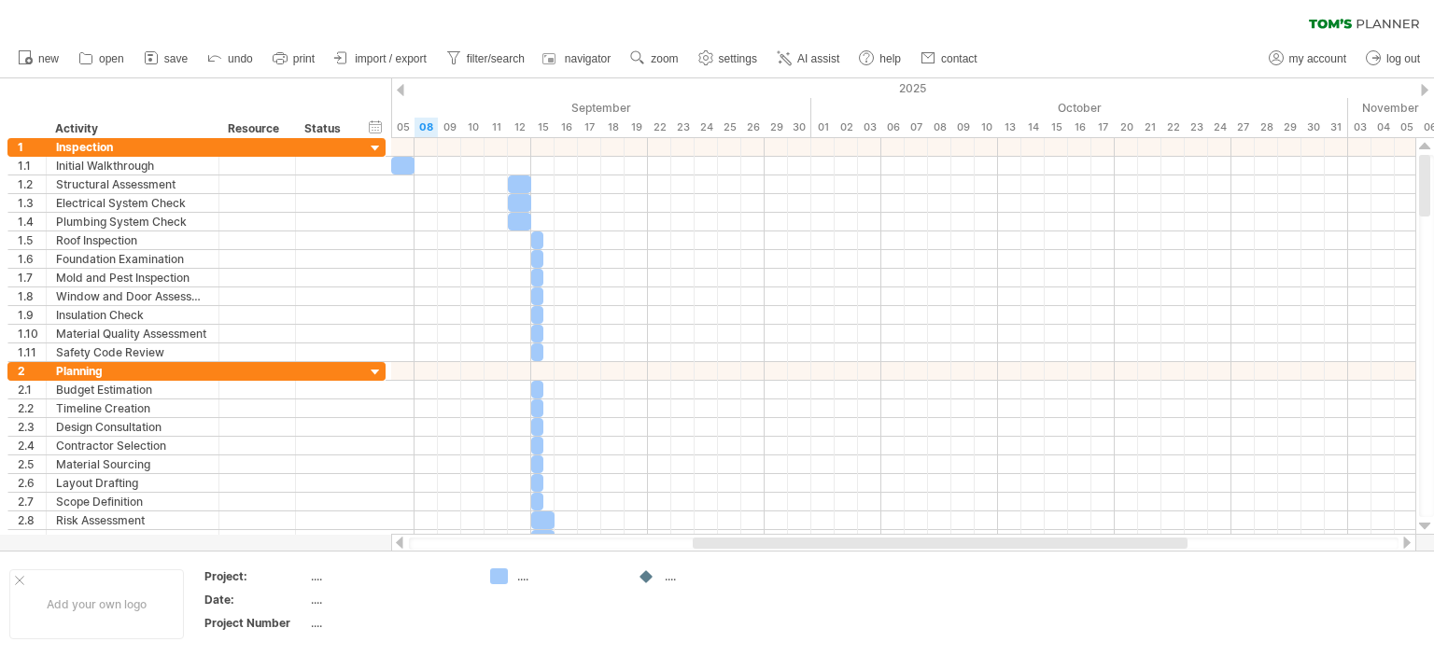
drag, startPoint x: 961, startPoint y: 540, endPoint x: 1023, endPoint y: 537, distance: 62.7
click at [1023, 537] on div at bounding box center [903, 543] width 1025 height 19
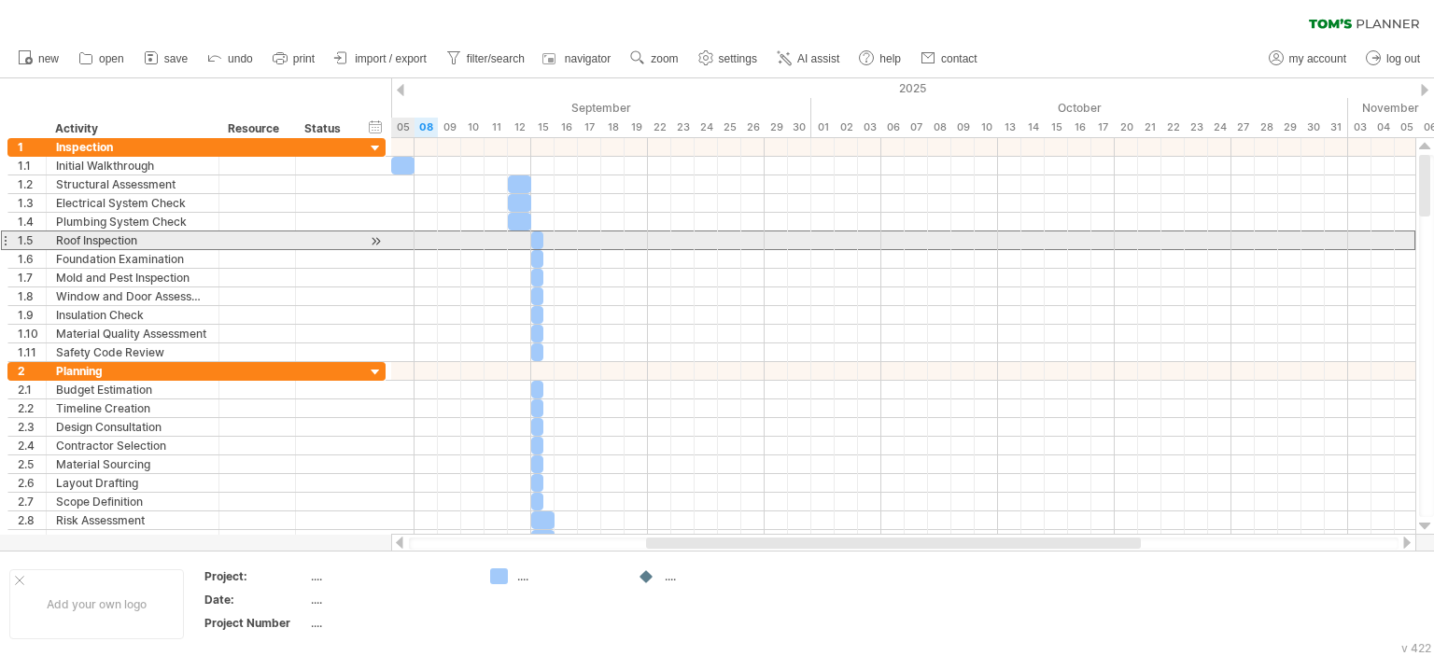
click at [386, 232] on div "**********" at bounding box center [196, 241] width 378 height 20
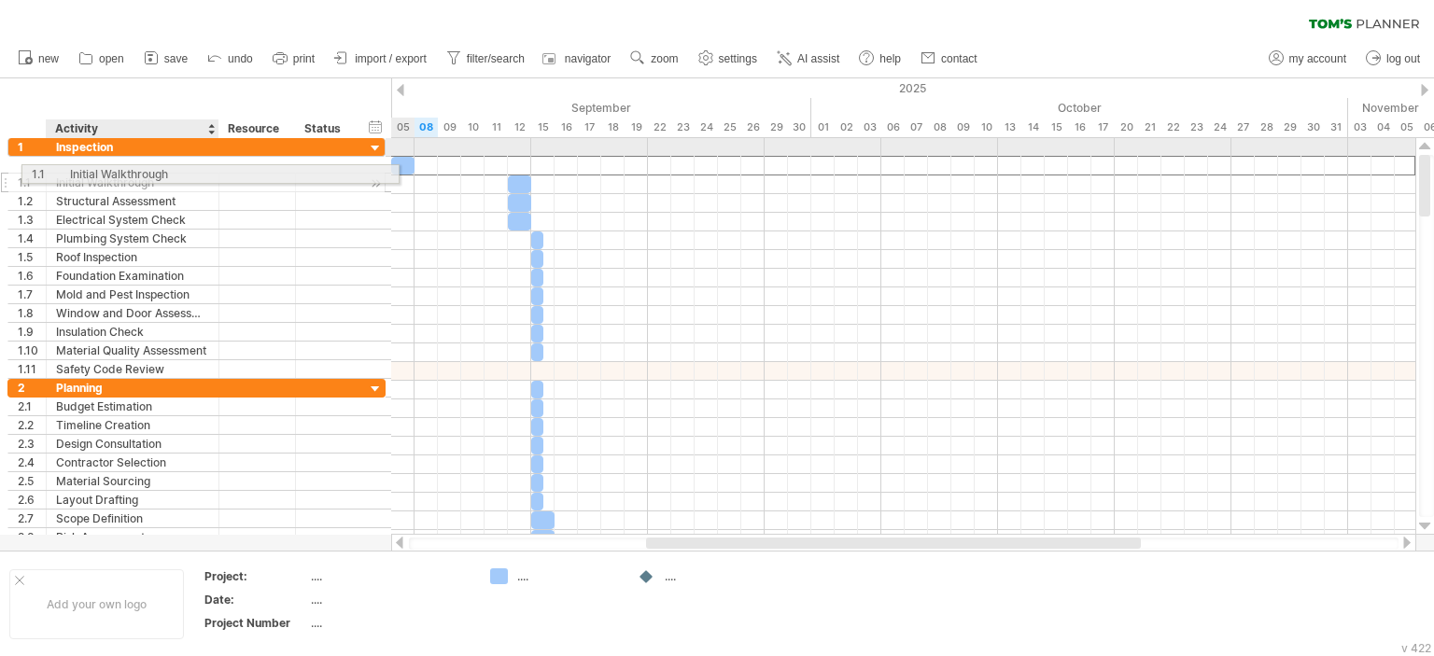
drag, startPoint x: 144, startPoint y: 160, endPoint x: 157, endPoint y: 171, distance: 17.2
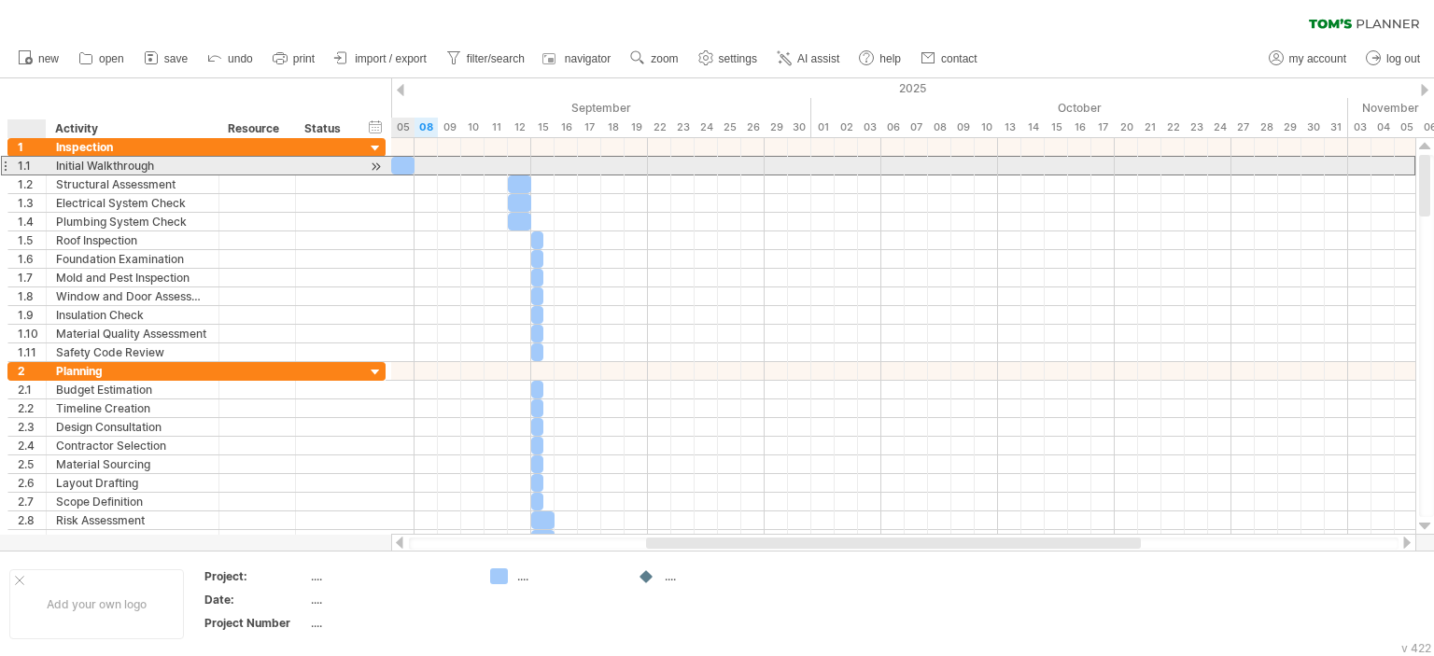
click at [27, 165] on div "1.1" at bounding box center [32, 166] width 28 height 18
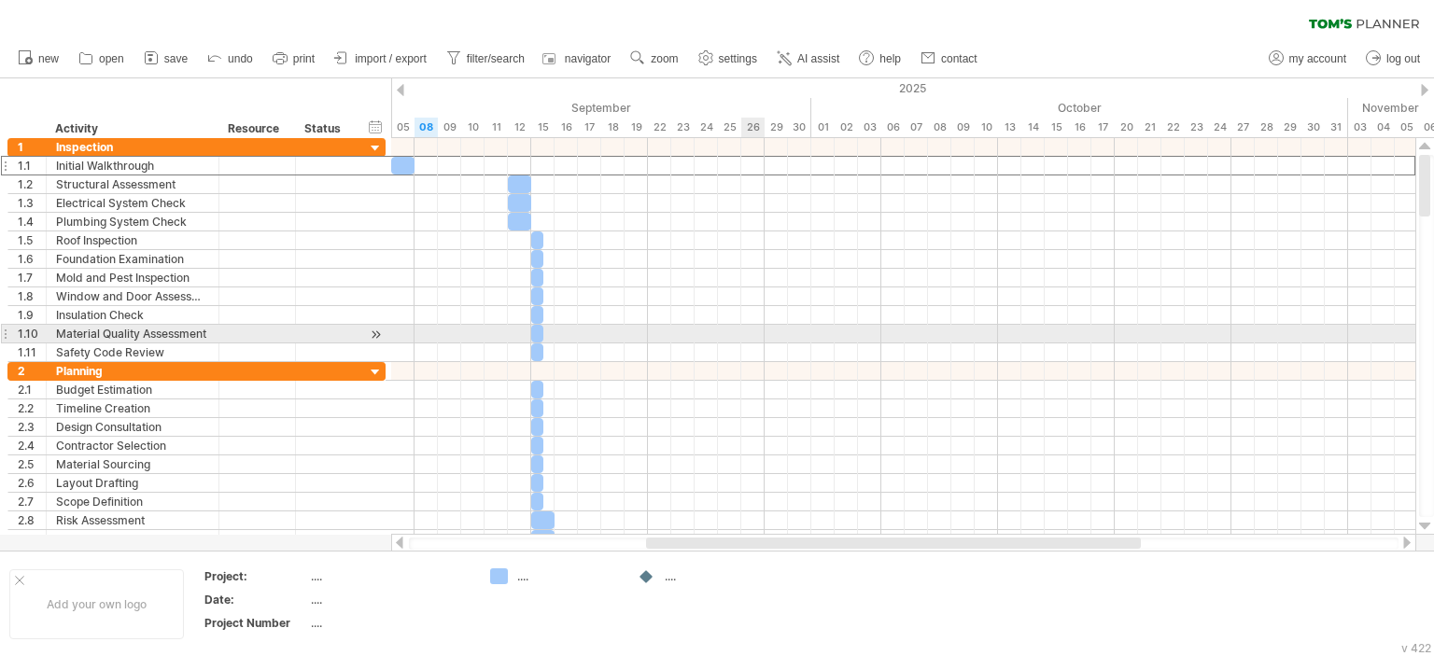
click at [757, 334] on div at bounding box center [903, 334] width 1024 height 19
